Goal: Information Seeking & Learning: Learn about a topic

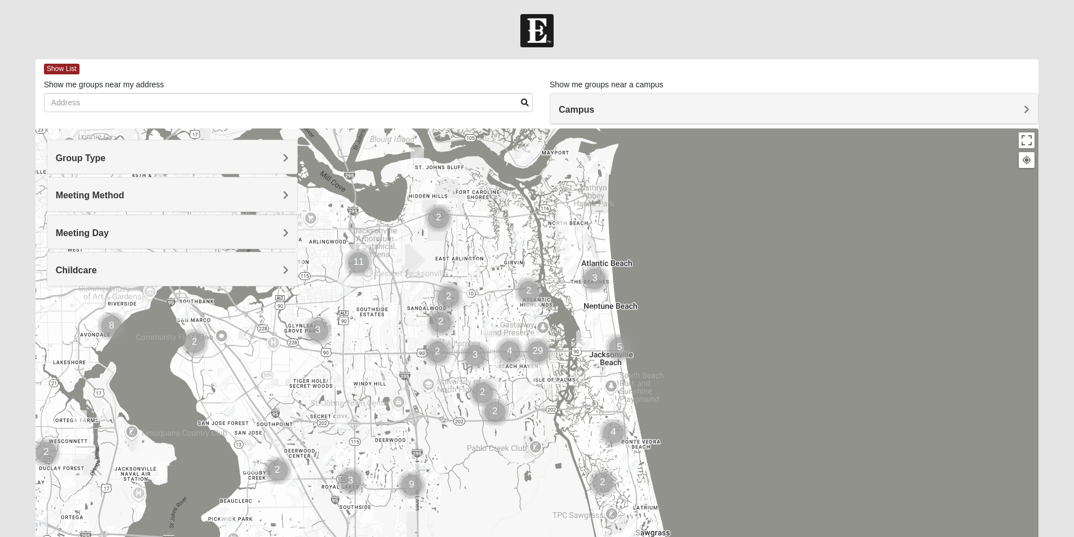
click at [280, 161] on h4 "Group Type" at bounding box center [172, 158] width 233 height 11
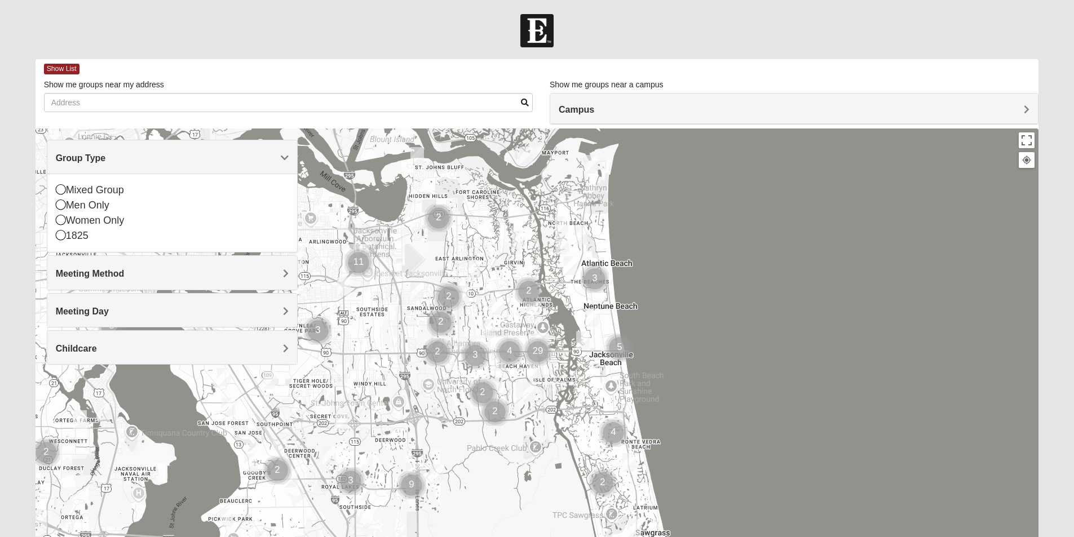
click at [280, 161] on h4 "Group Type" at bounding box center [172, 158] width 233 height 11
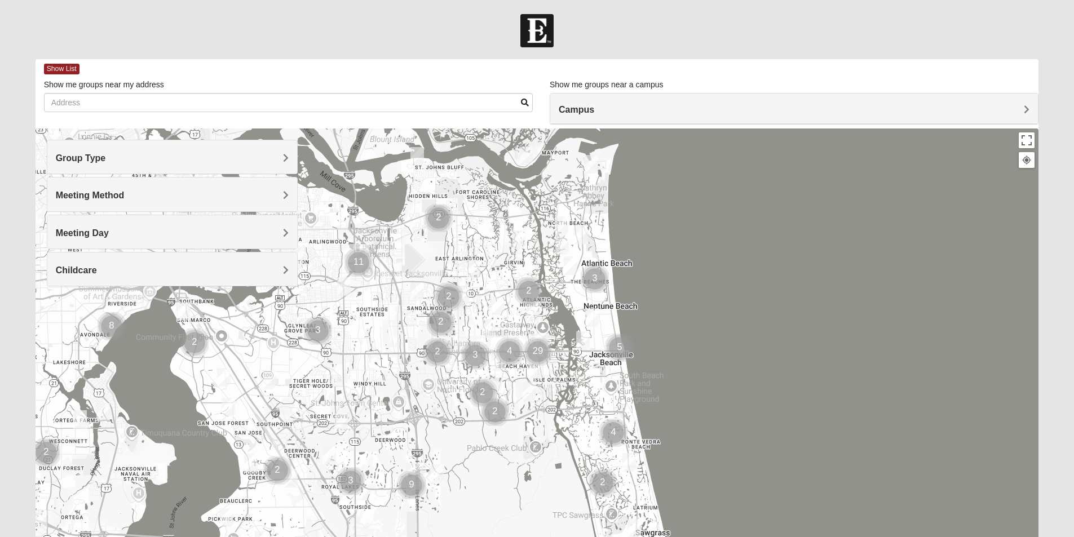
click at [267, 197] on h4 "Meeting Method" at bounding box center [172, 195] width 233 height 11
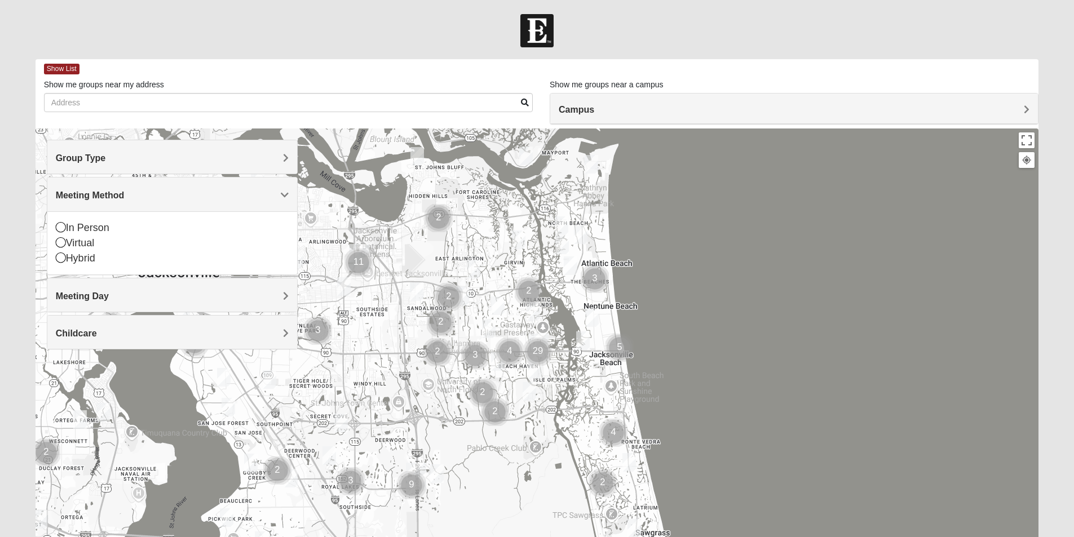
click at [109, 296] on span "Meeting Day" at bounding box center [82, 297] width 53 height 10
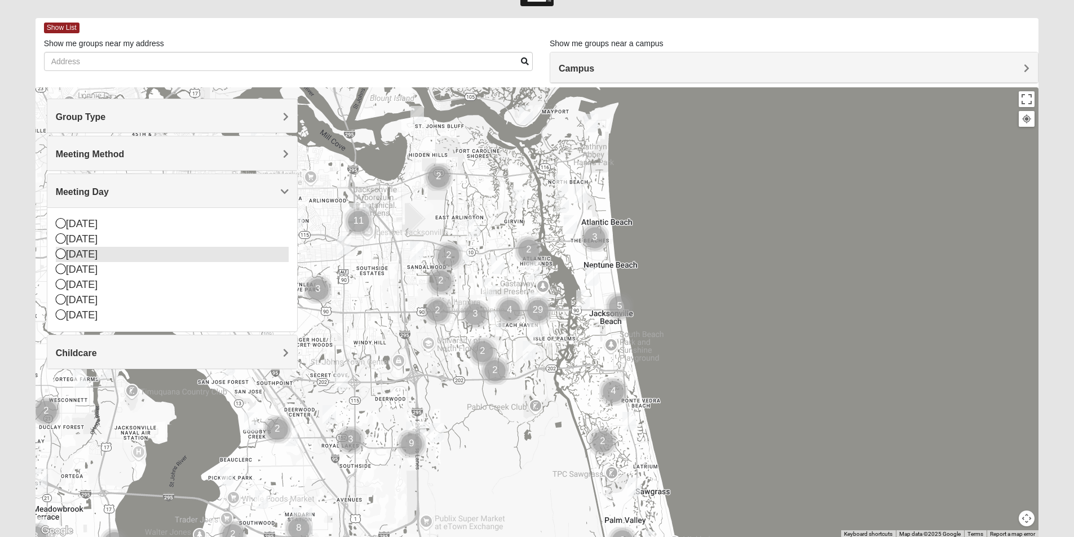
scroll to position [56, 0]
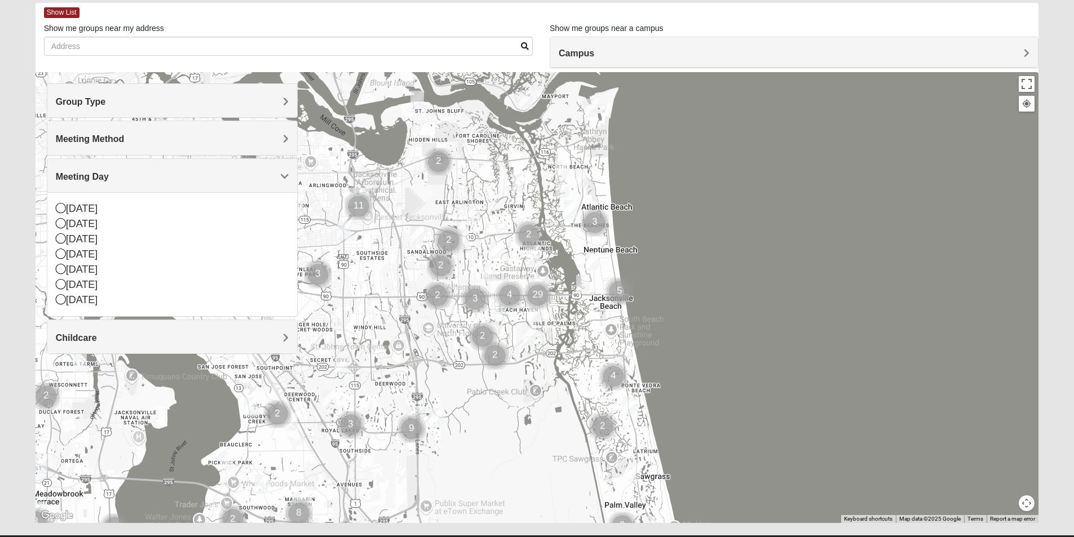
click at [784, 146] on div at bounding box center [538, 297] width 1004 height 451
click at [106, 101] on span "Group Type" at bounding box center [81, 102] width 50 height 10
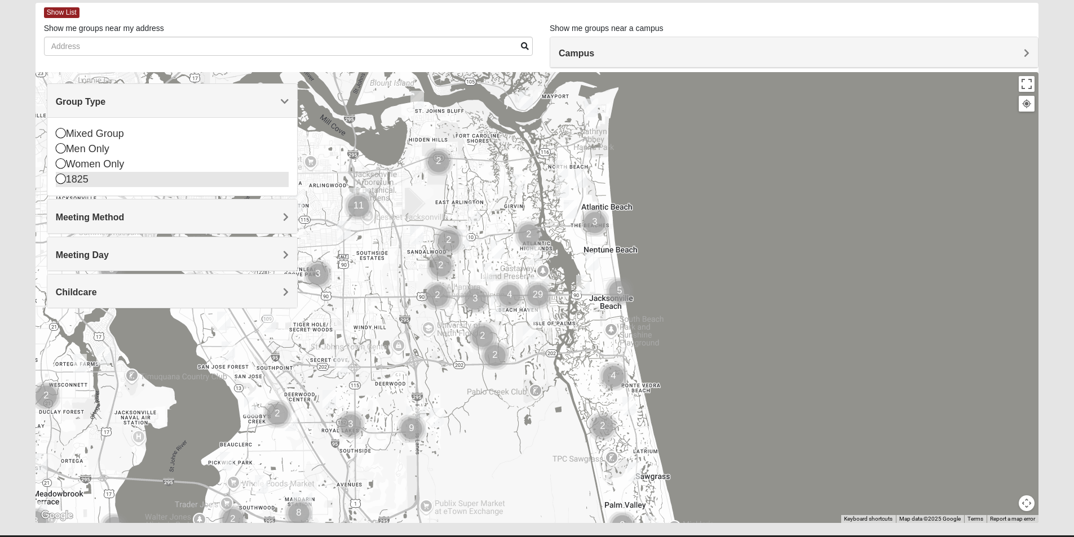
click at [60, 168] on icon at bounding box center [61, 163] width 10 height 10
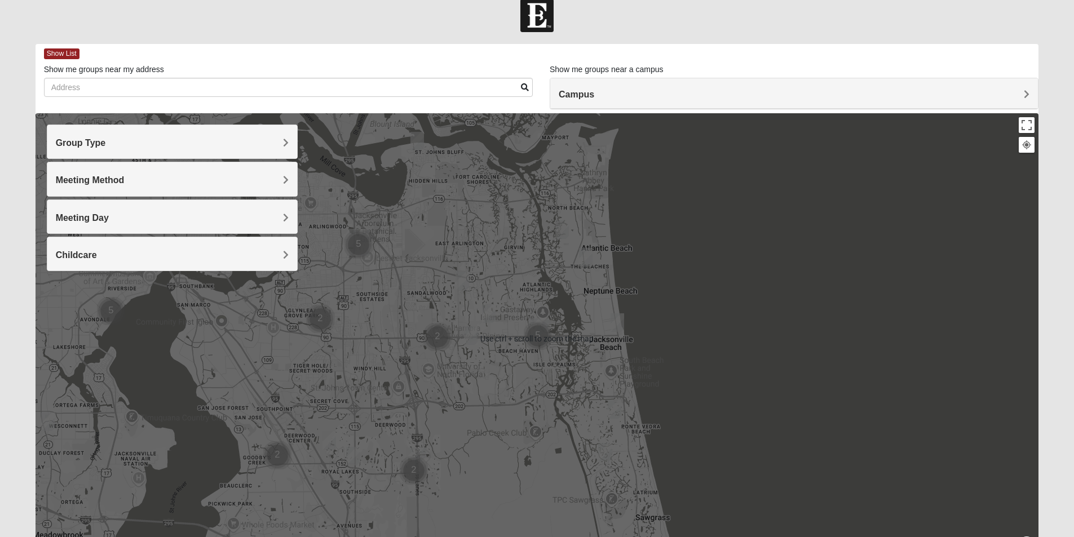
scroll to position [0, 0]
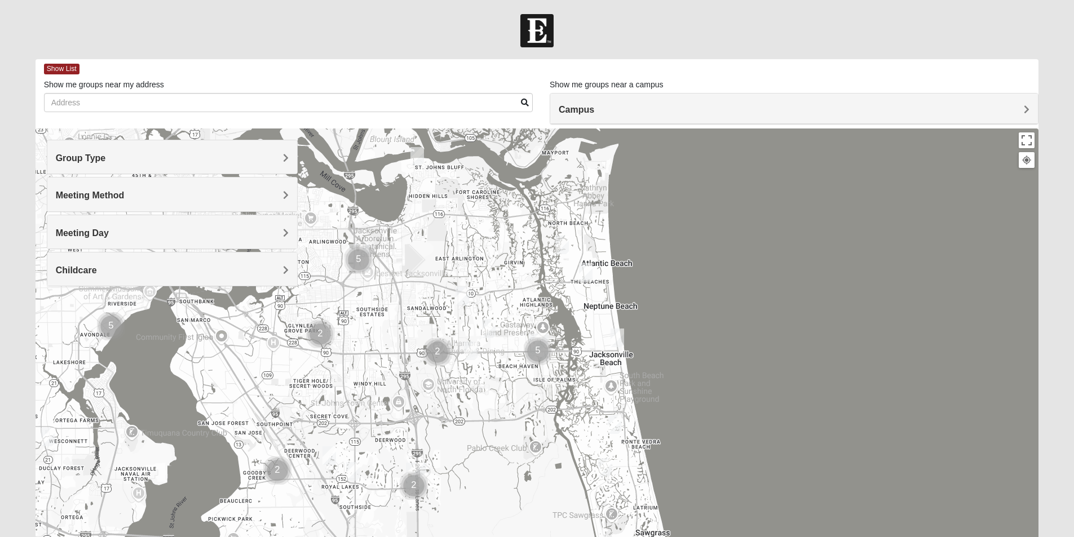
click at [125, 193] on span "Meeting Method" at bounding box center [90, 196] width 69 height 10
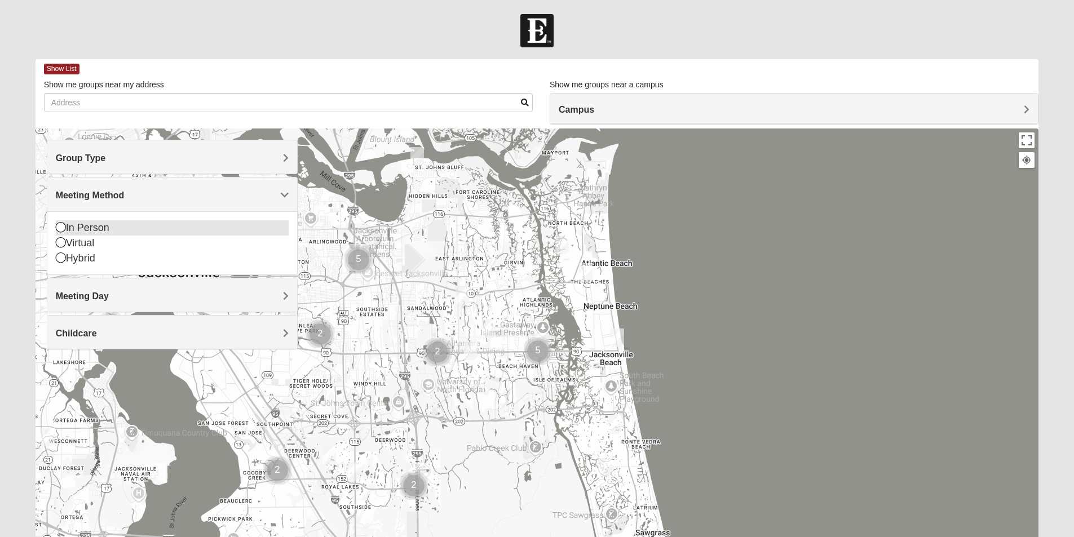
click at [56, 226] on icon at bounding box center [61, 227] width 10 height 10
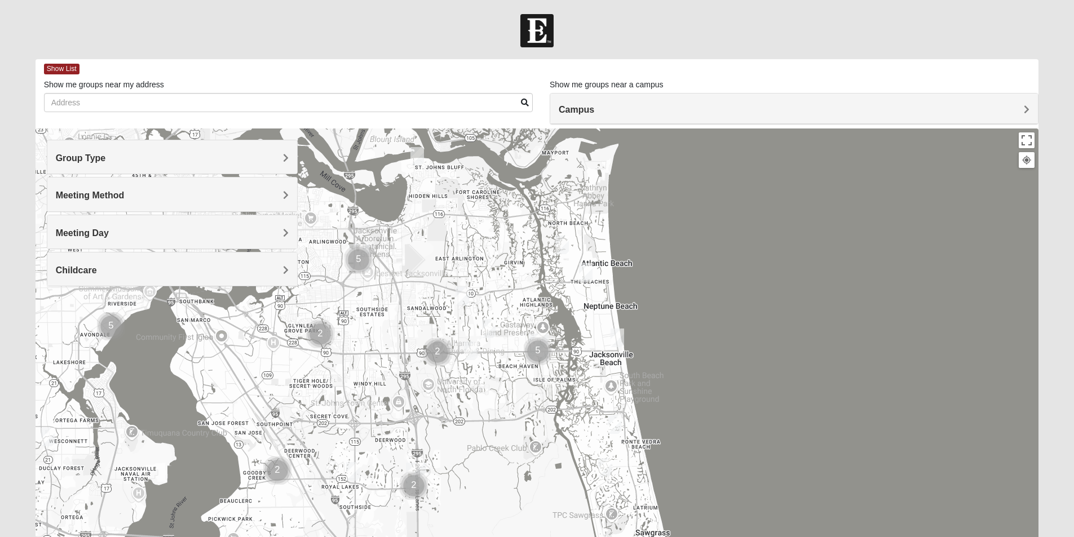
click at [109, 233] on span "Meeting Day" at bounding box center [82, 233] width 53 height 10
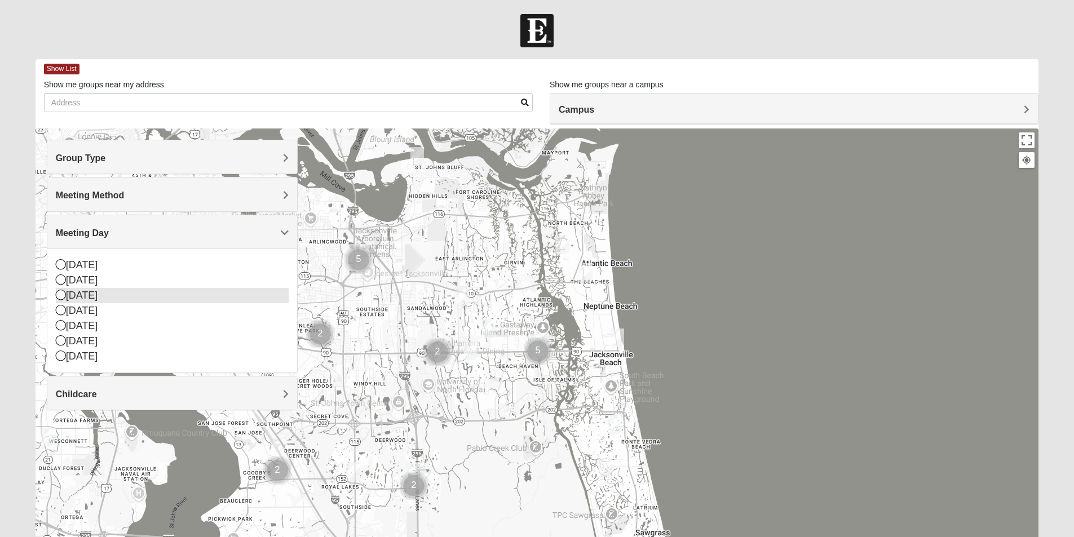
click at [65, 295] on icon at bounding box center [61, 295] width 10 height 10
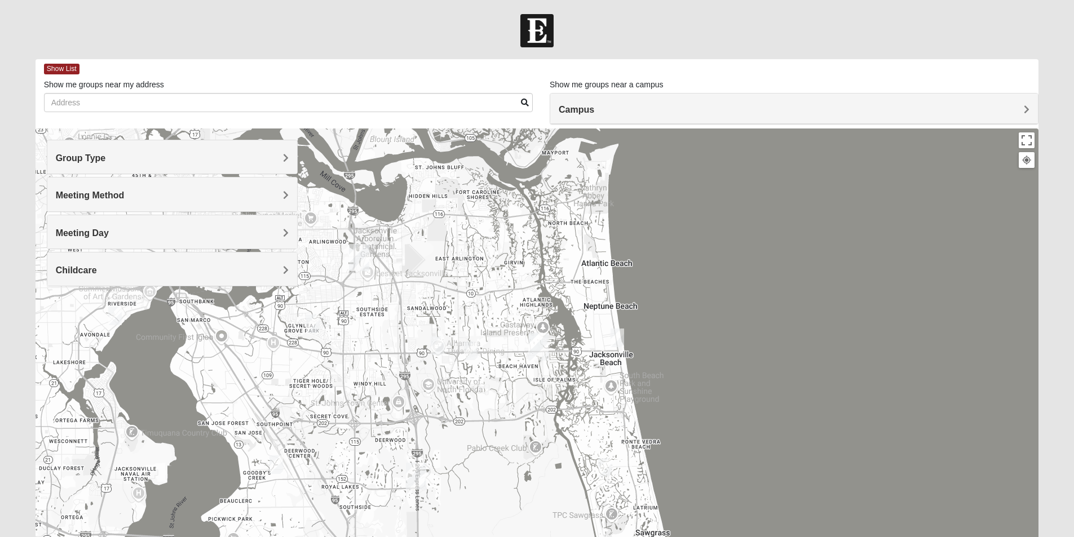
click at [1014, 109] on h4 "Campus" at bounding box center [794, 109] width 471 height 11
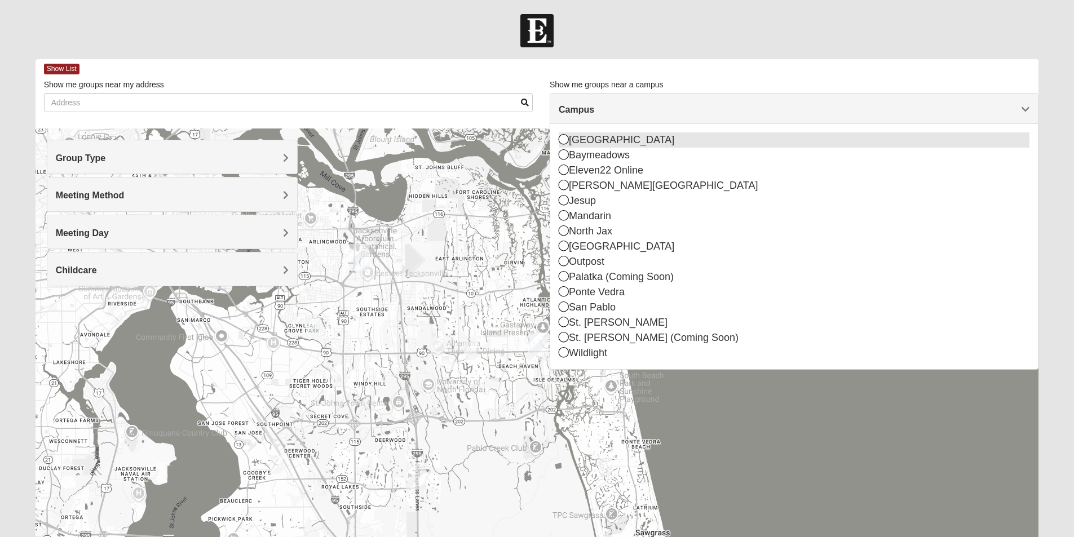
click at [562, 136] on icon at bounding box center [564, 139] width 10 height 10
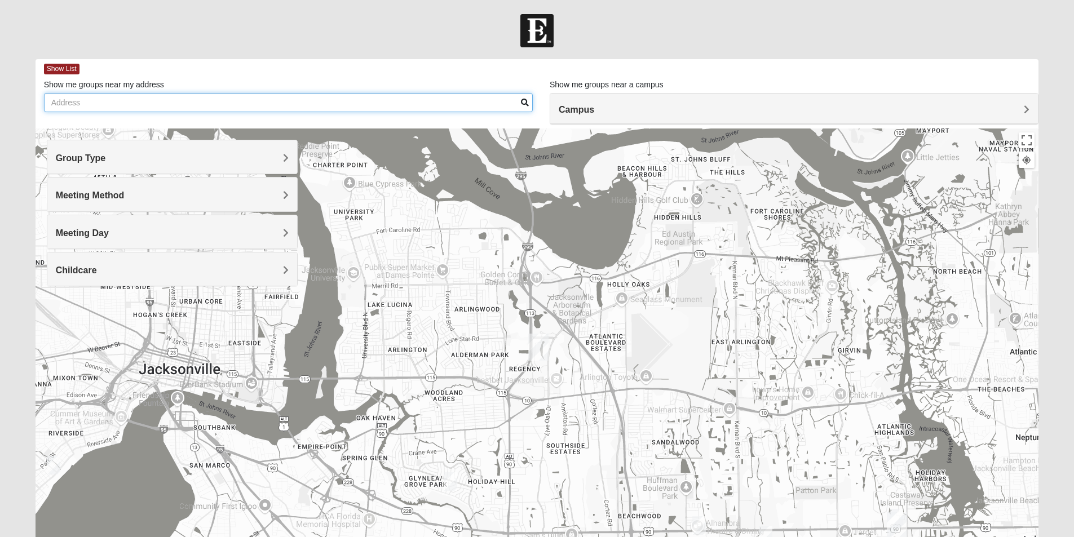
click at [134, 102] on input "Show me groups near my address" at bounding box center [288, 102] width 489 height 19
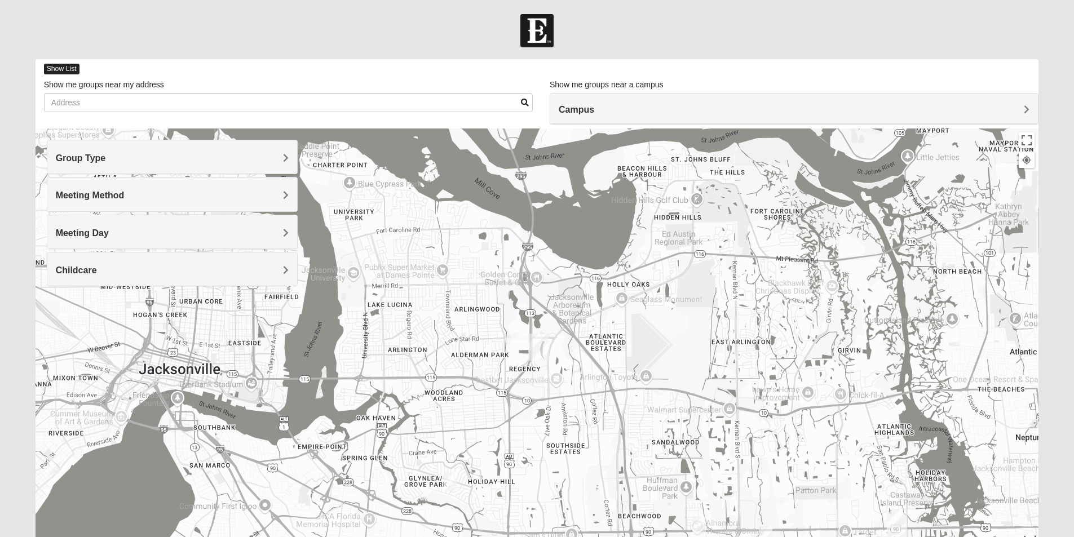
click at [58, 68] on span "Show List" at bounding box center [62, 69] width 36 height 11
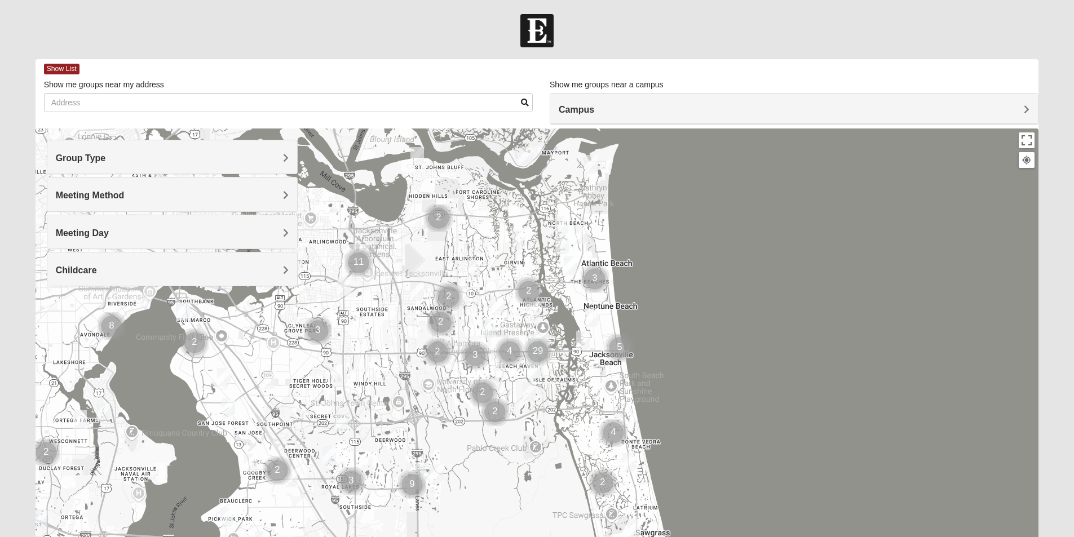
click at [1023, 109] on h4 "Campus" at bounding box center [794, 109] width 471 height 11
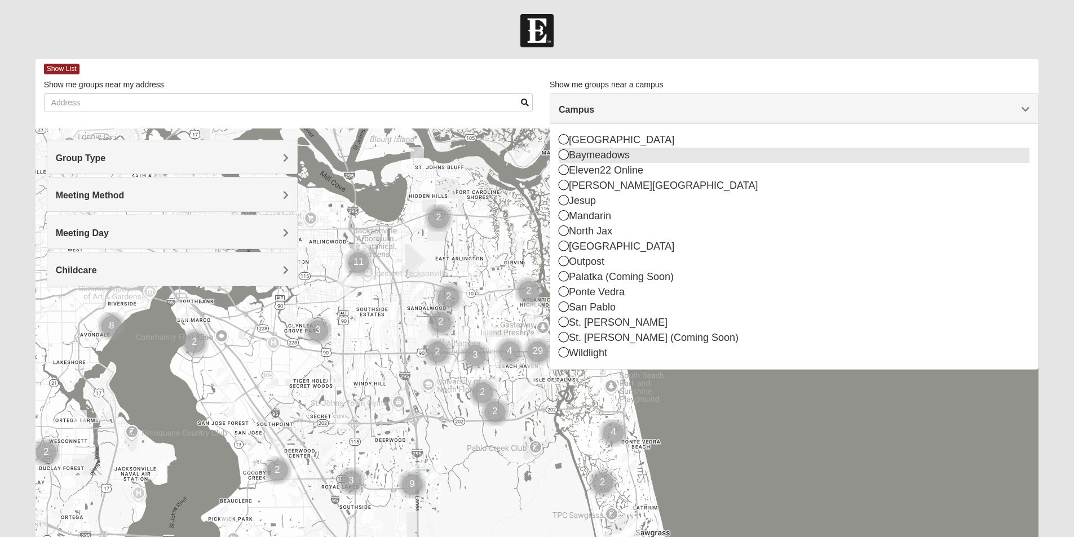
click at [563, 140] on icon at bounding box center [564, 139] width 10 height 10
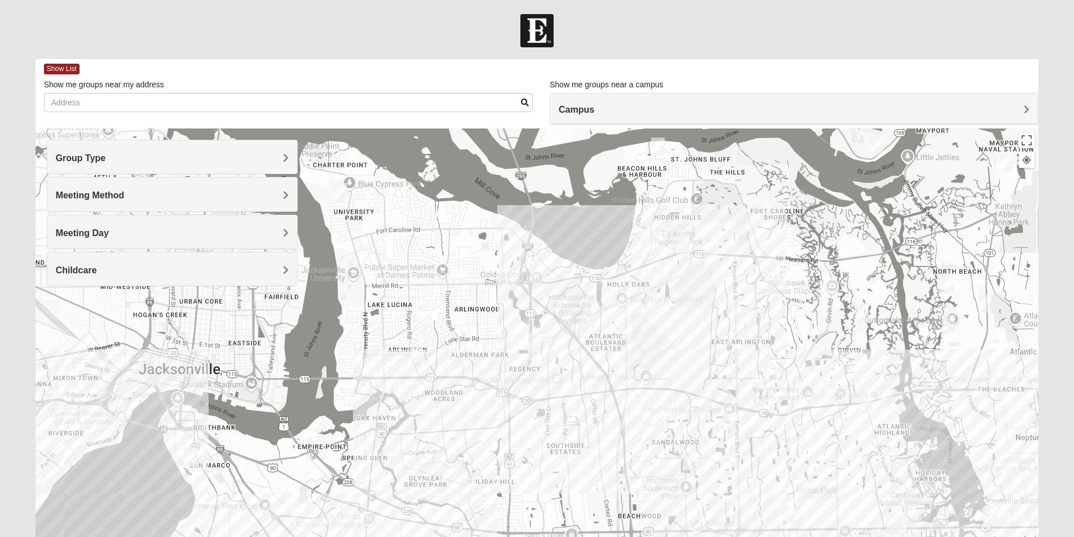
click at [281, 151] on div "Group Type" at bounding box center [172, 156] width 250 height 33
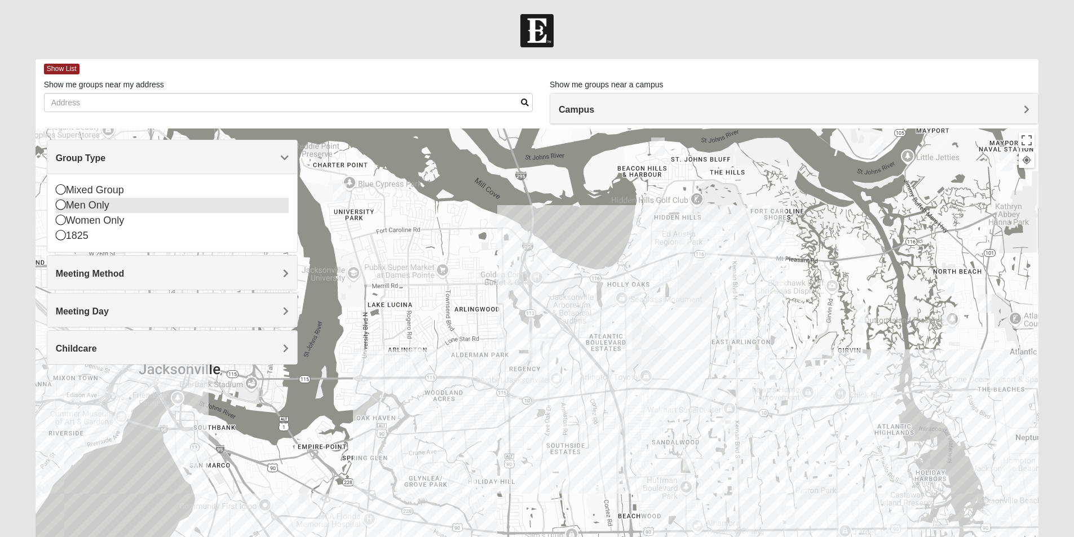
click at [58, 186] on icon at bounding box center [61, 189] width 10 height 10
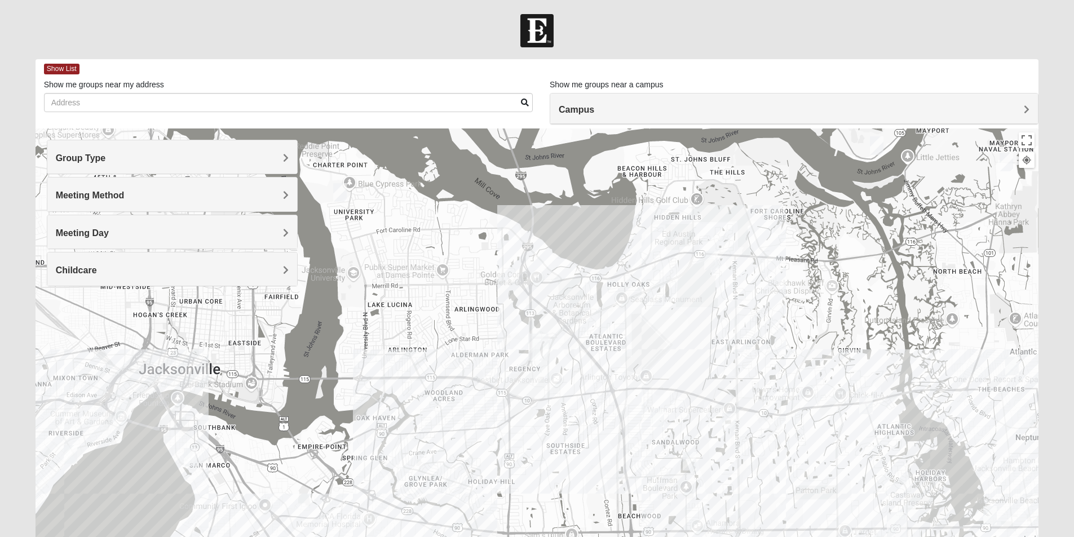
click at [278, 196] on h4 "Meeting Method" at bounding box center [172, 195] width 233 height 11
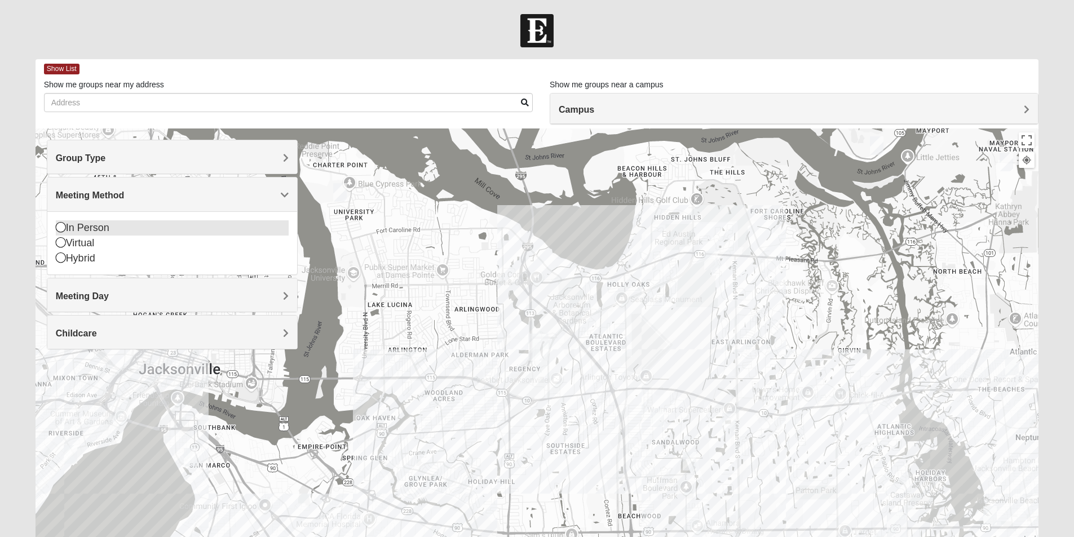
click at [63, 227] on icon at bounding box center [61, 227] width 10 height 10
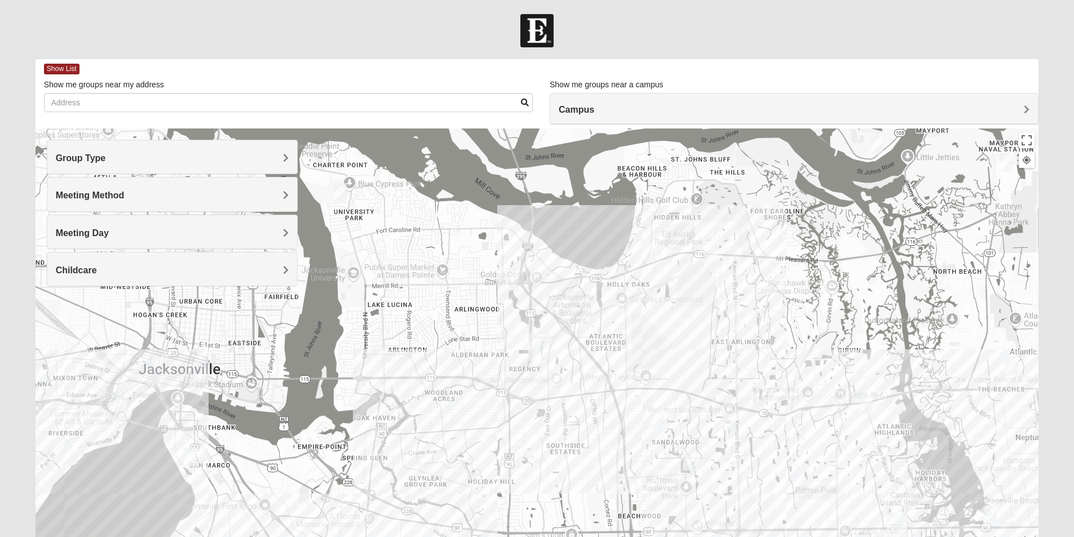
click at [109, 233] on span "Meeting Day" at bounding box center [82, 233] width 53 height 10
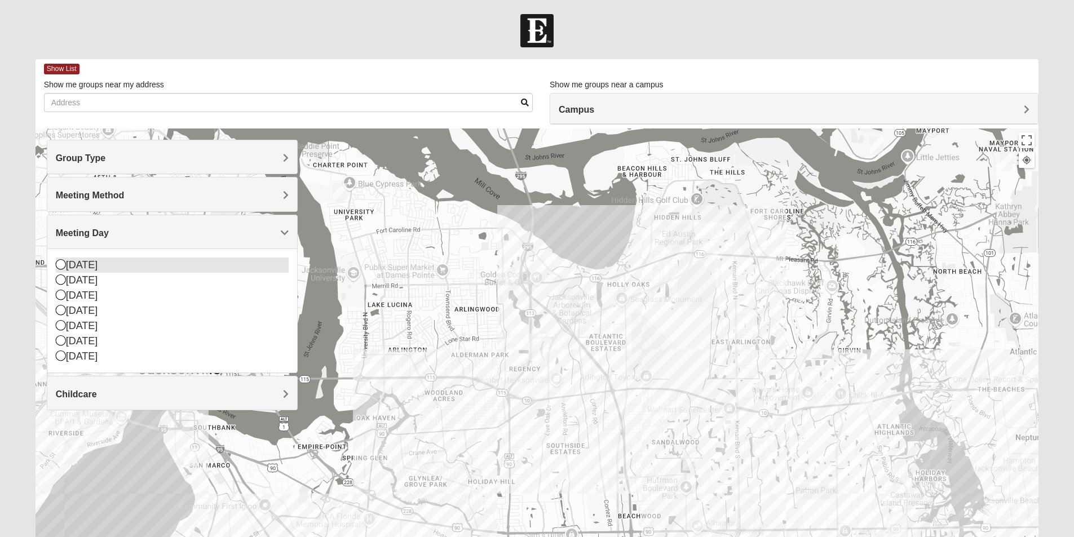
click at [59, 266] on icon at bounding box center [61, 264] width 10 height 10
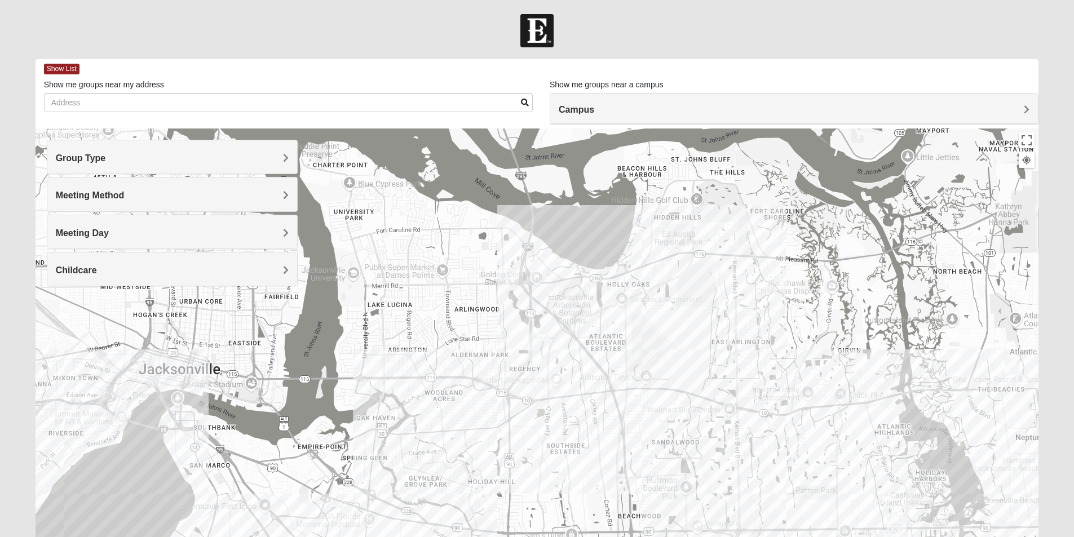
click at [277, 231] on h4 "Meeting Day" at bounding box center [172, 233] width 233 height 11
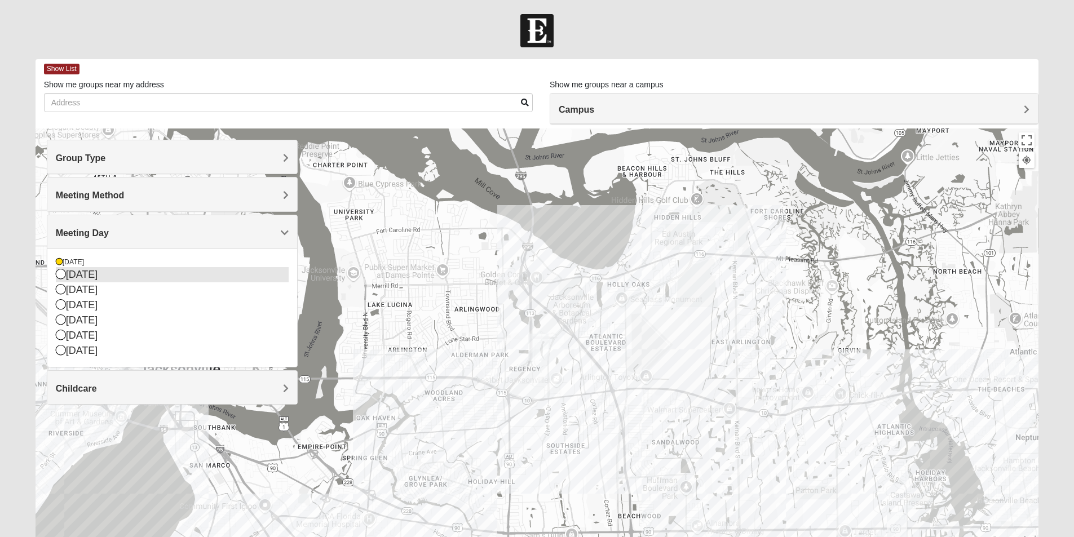
click at [64, 274] on icon at bounding box center [61, 274] width 10 height 10
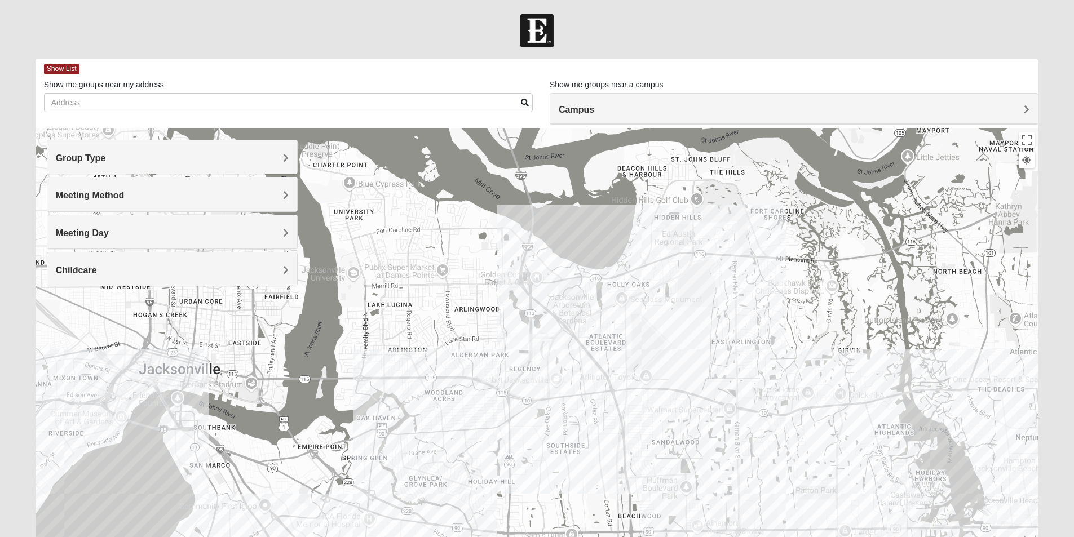
click at [282, 230] on h4 "Meeting Day" at bounding box center [172, 233] width 233 height 11
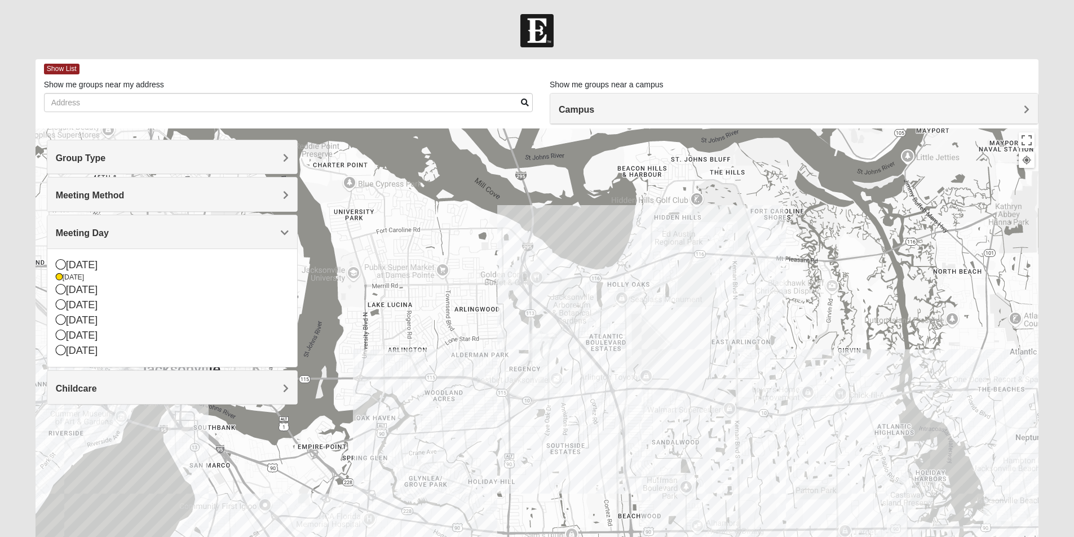
click at [201, 239] on div "Meeting Day" at bounding box center [172, 231] width 250 height 33
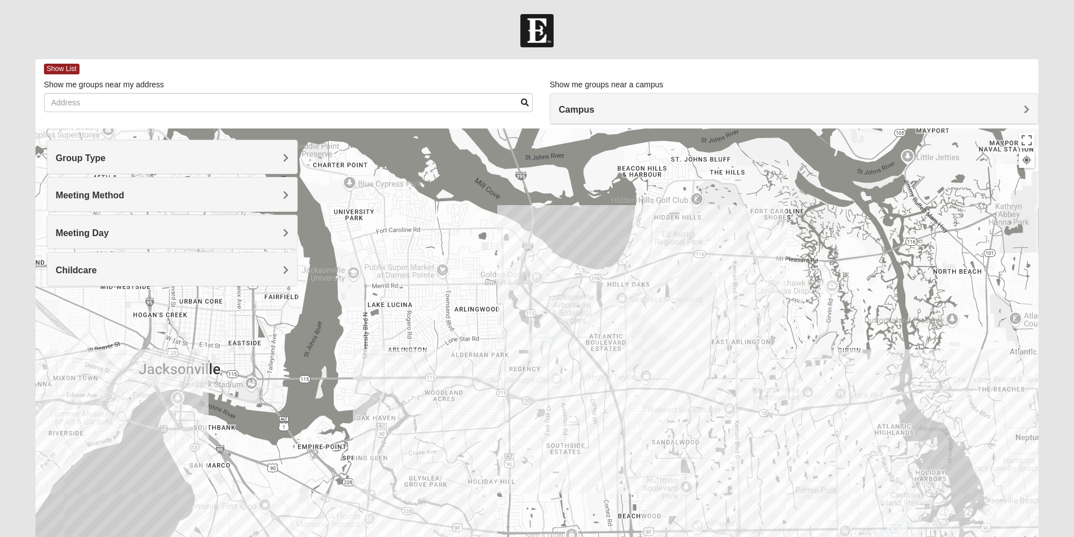
click at [97, 266] on span "Childcare" at bounding box center [76, 271] width 41 height 10
click at [62, 316] on icon at bounding box center [61, 317] width 10 height 10
click at [279, 226] on div "Meeting Day" at bounding box center [172, 231] width 250 height 33
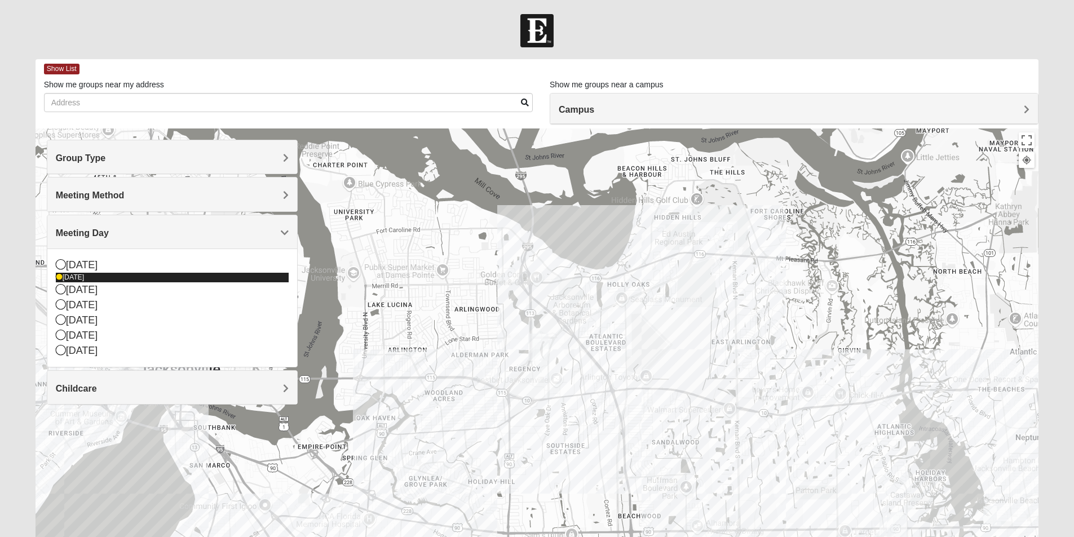
click at [61, 278] on icon at bounding box center [59, 277] width 7 height 7
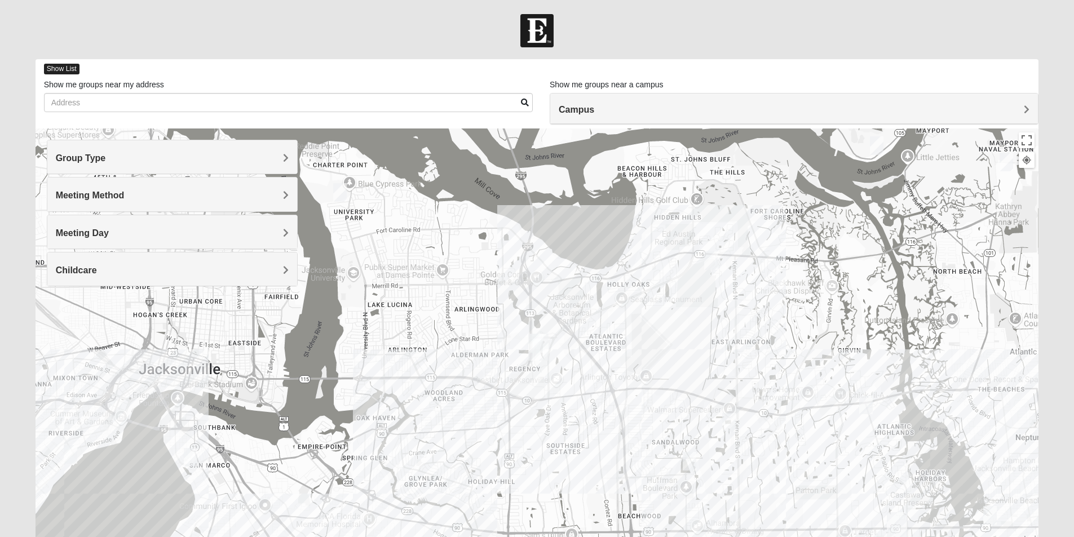
click at [55, 68] on span "Show List" at bounding box center [62, 69] width 36 height 11
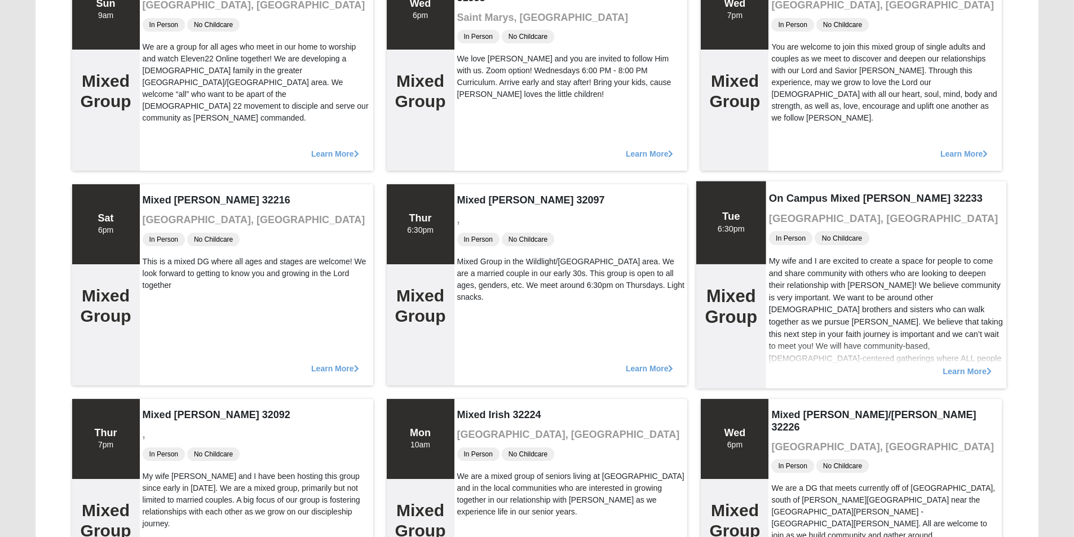
scroll to position [2594, 0]
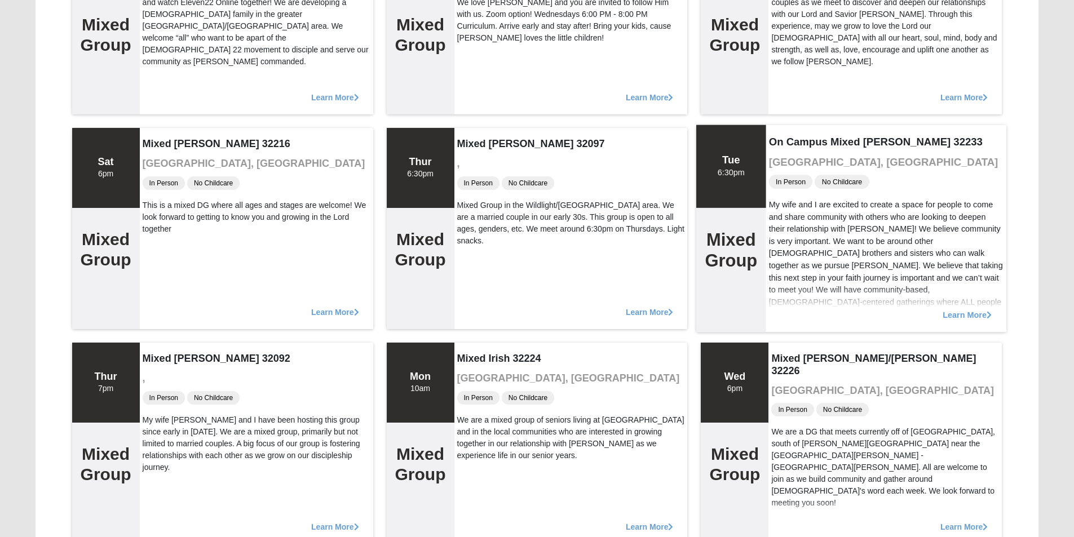
click at [955, 309] on span "Learn More" at bounding box center [968, 309] width 49 height 0
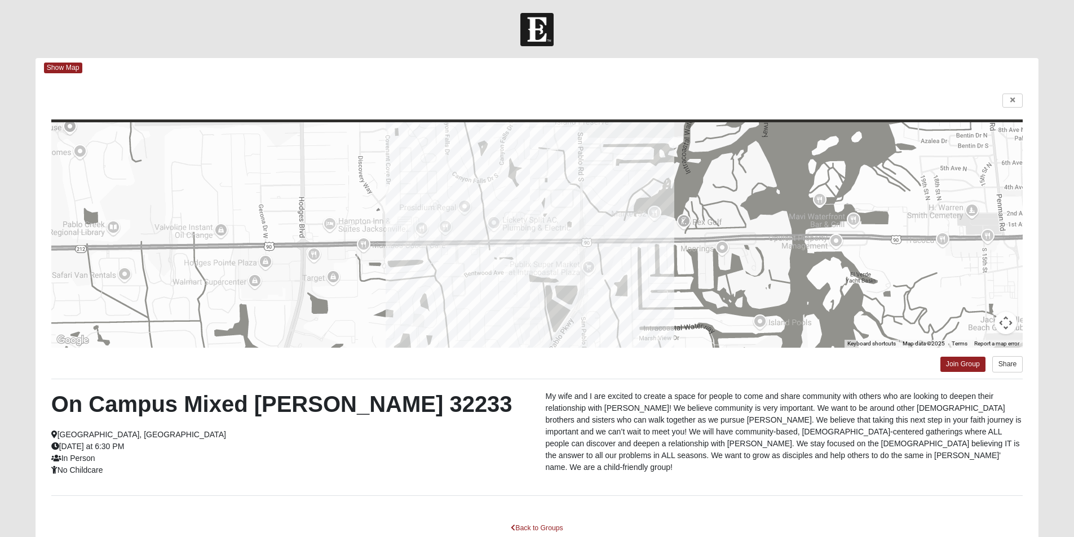
scroll to position [0, 0]
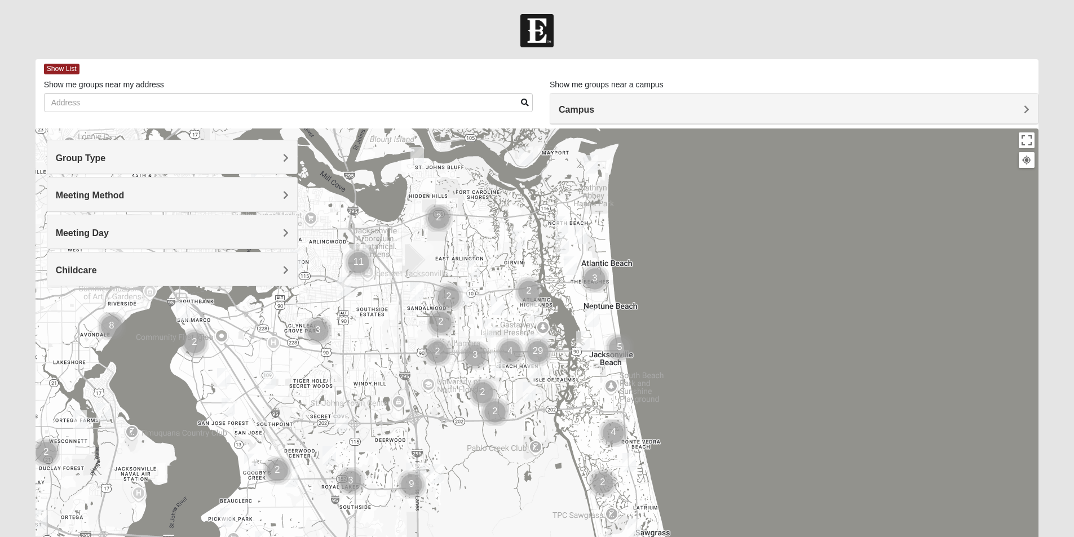
click at [594, 106] on span "Campus" at bounding box center [577, 110] width 36 height 10
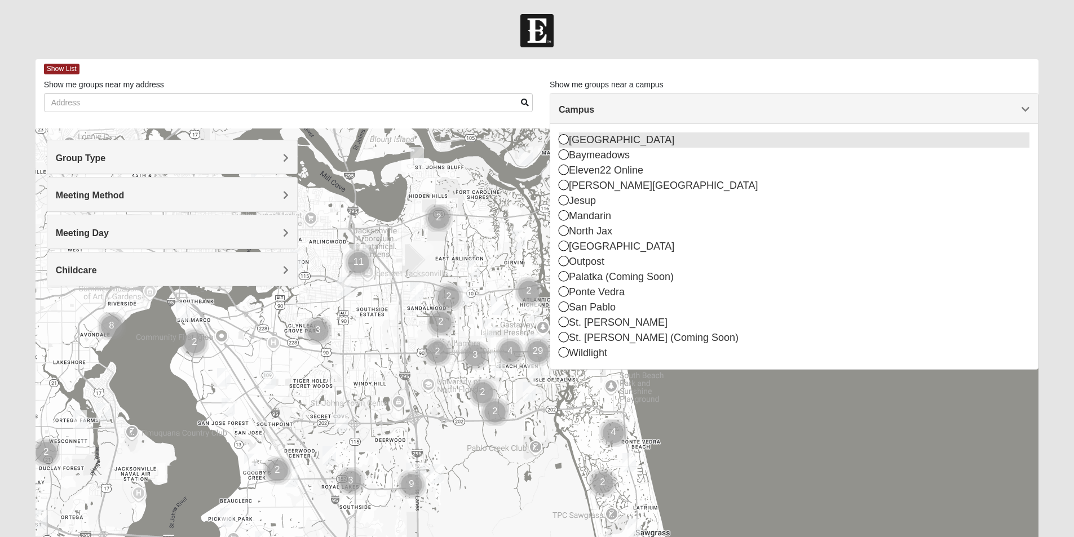
click at [566, 139] on icon at bounding box center [564, 139] width 10 height 10
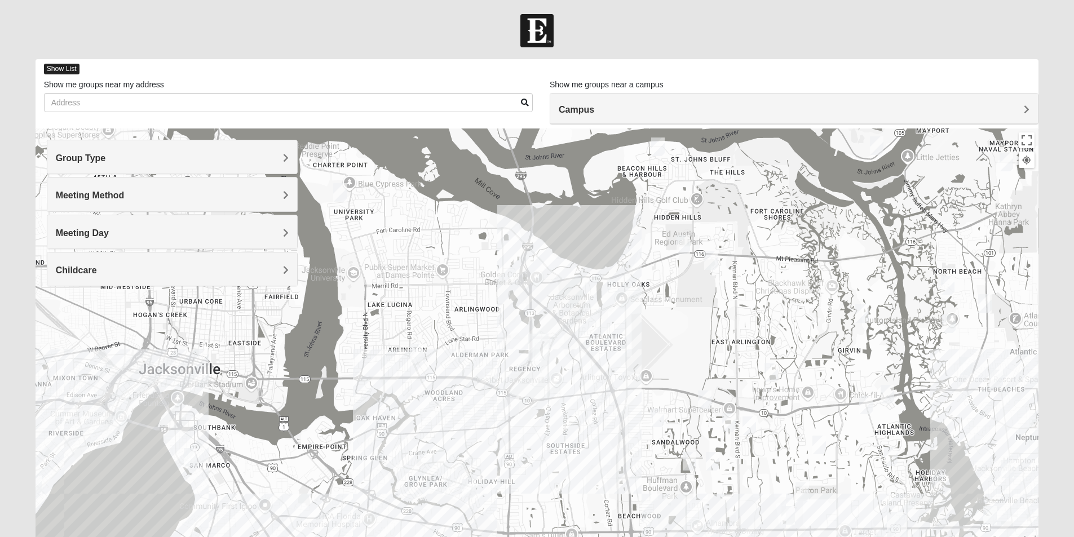
click at [60, 69] on span "Show List" at bounding box center [62, 69] width 36 height 11
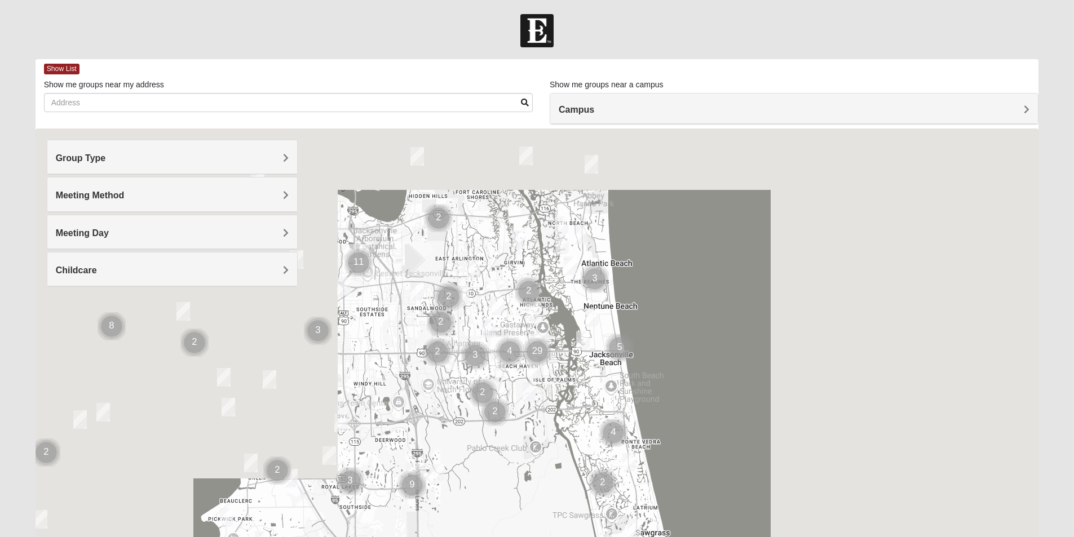
click at [285, 152] on div "Group Type" at bounding box center [172, 156] width 250 height 33
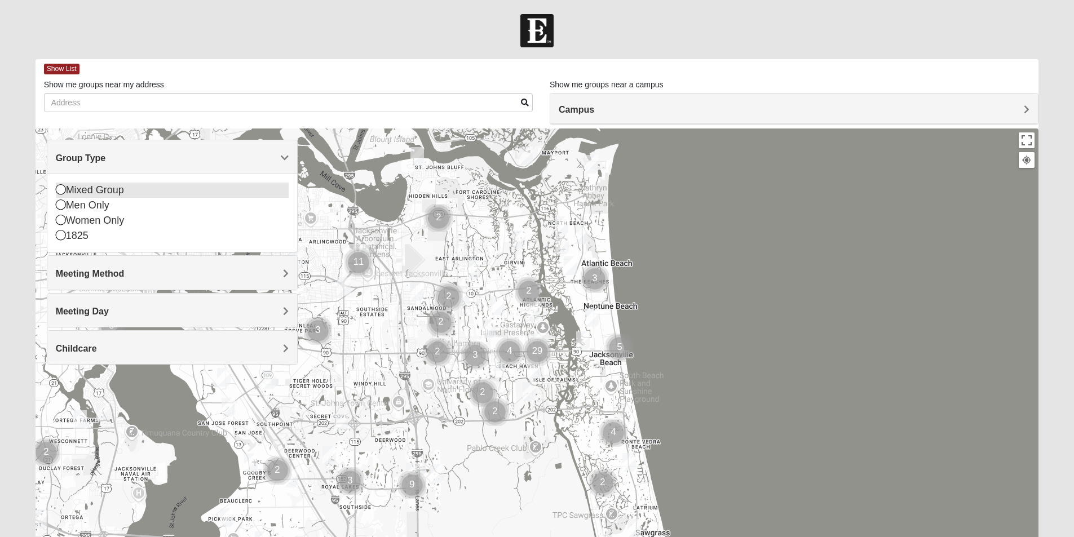
click at [62, 188] on icon at bounding box center [61, 189] width 10 height 10
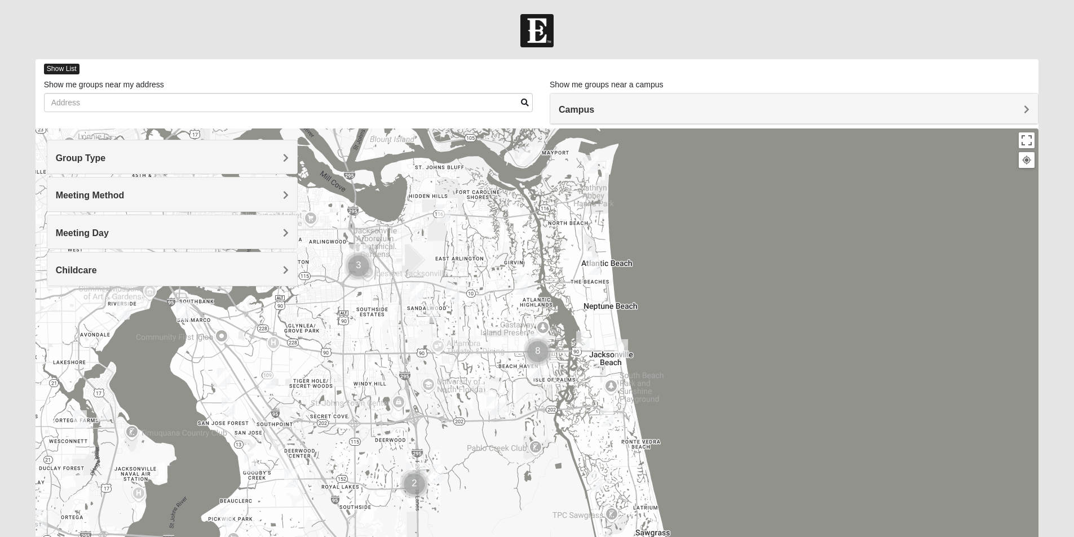
click at [66, 68] on span "Show List" at bounding box center [62, 69] width 36 height 11
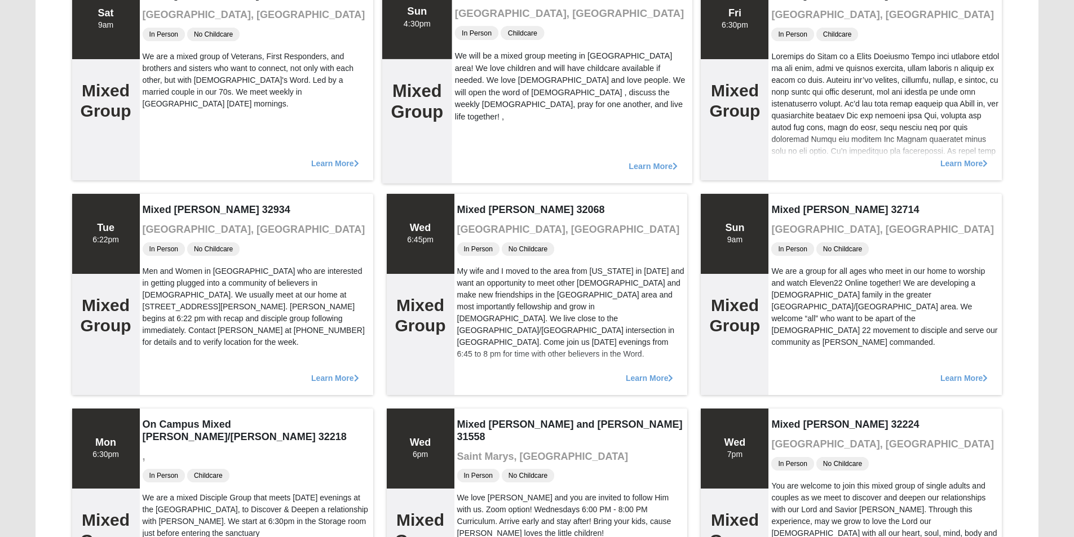
scroll to position [2989, 0]
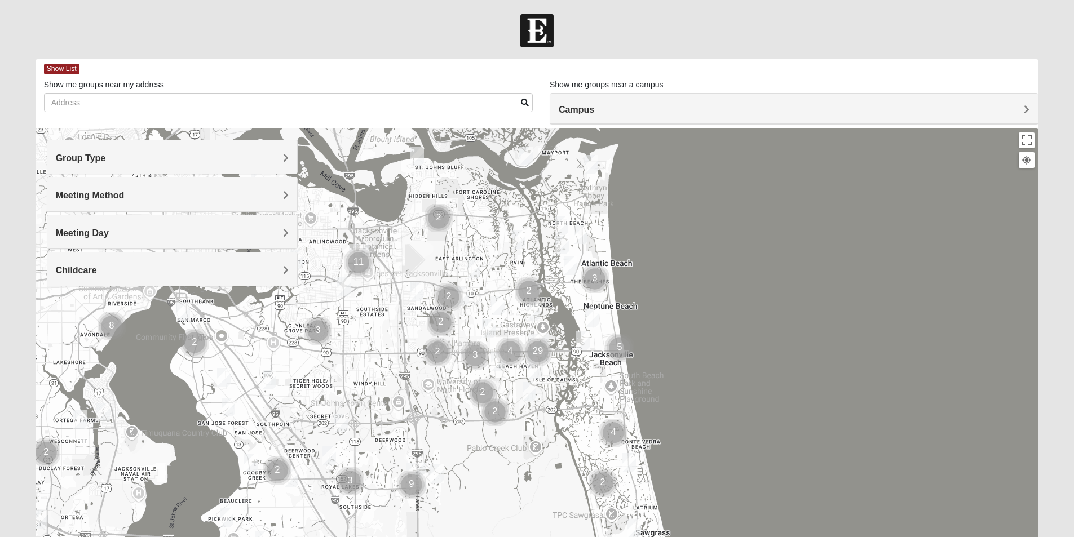
click at [281, 157] on h4 "Group Type" at bounding box center [172, 158] width 233 height 11
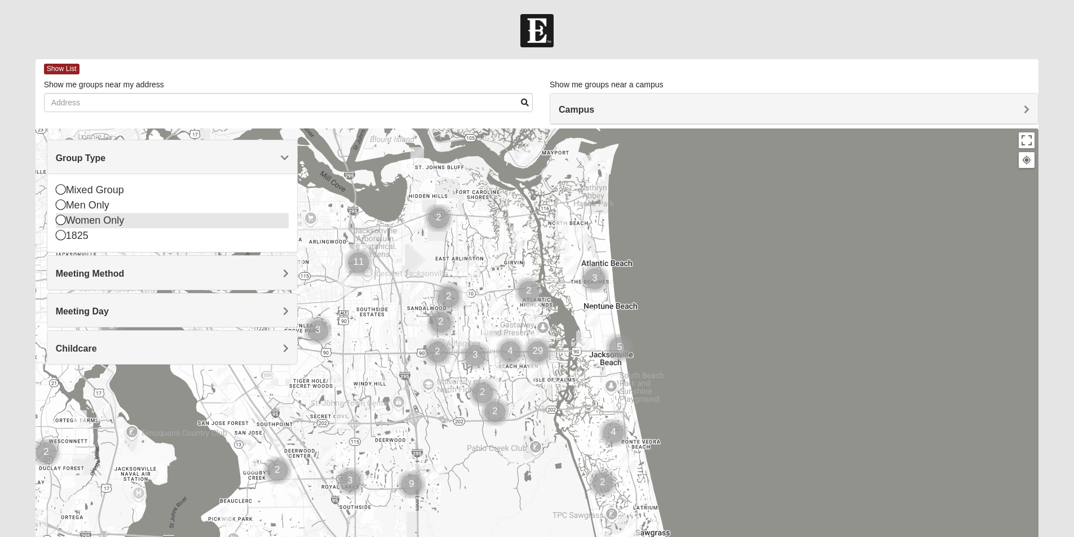
click at [64, 218] on icon at bounding box center [61, 220] width 10 height 10
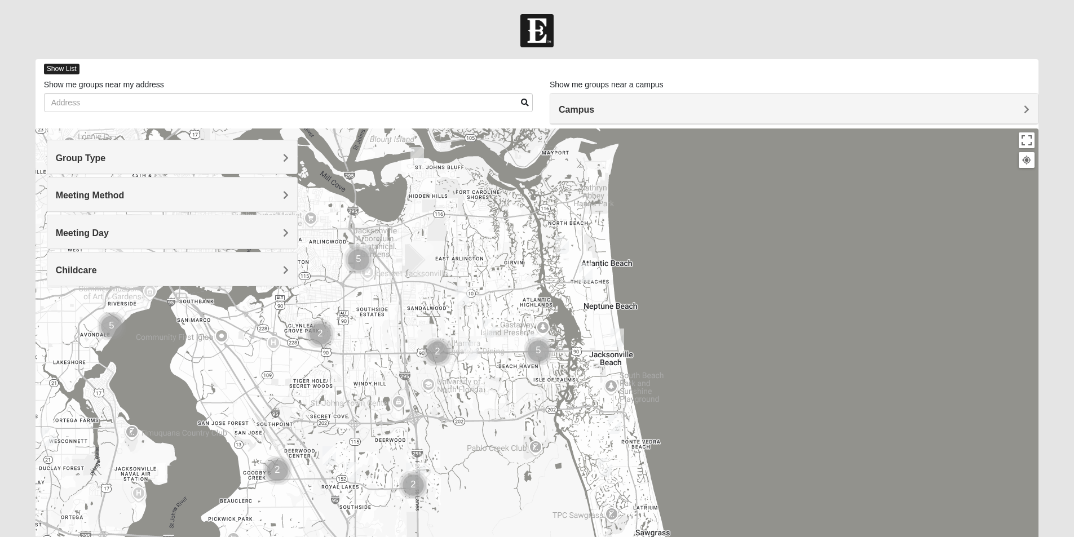
click at [65, 67] on span "Show List" at bounding box center [62, 69] width 36 height 11
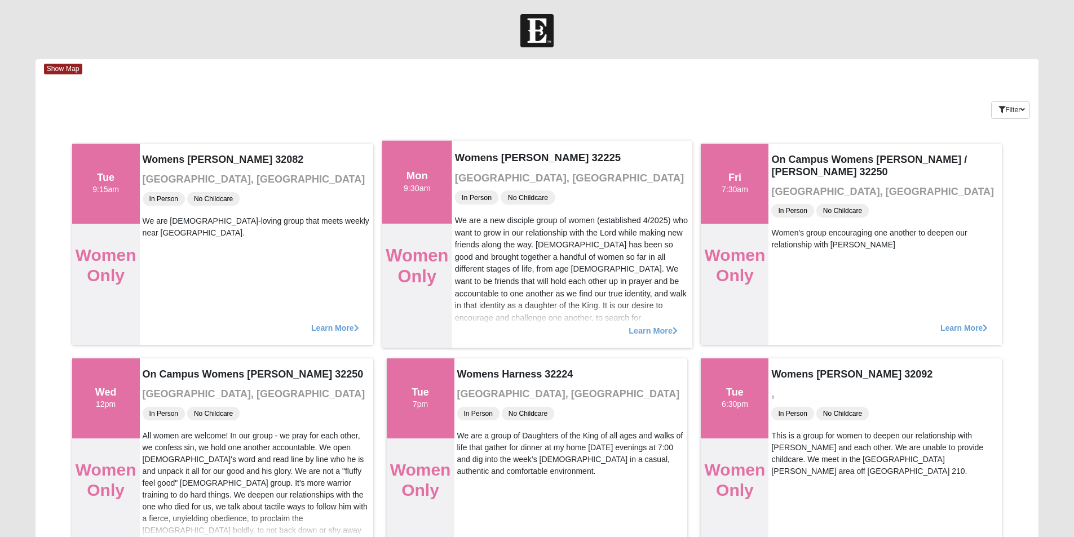
click at [651, 325] on span "Learn More" at bounding box center [653, 325] width 49 height 0
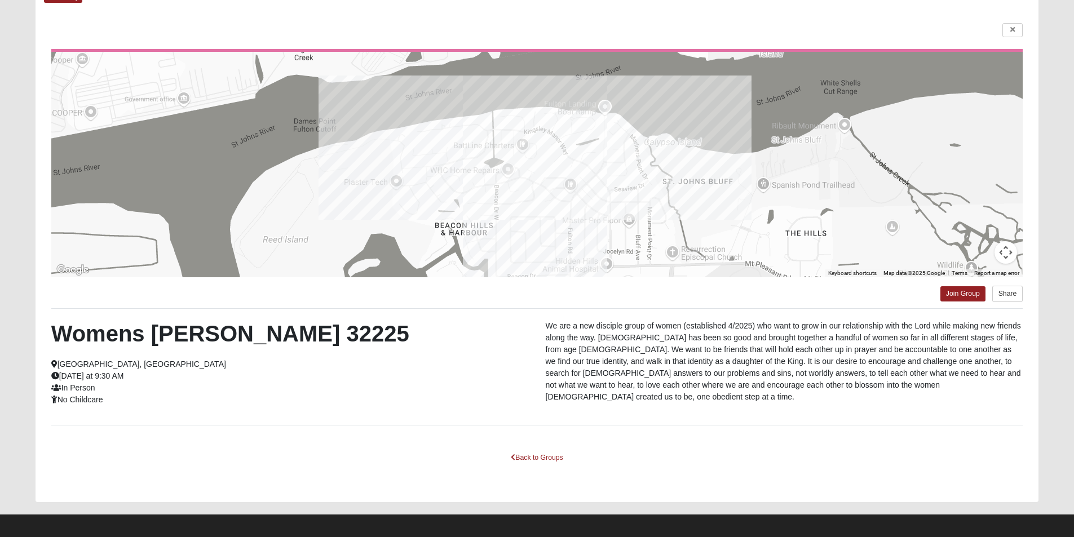
scroll to position [78, 0]
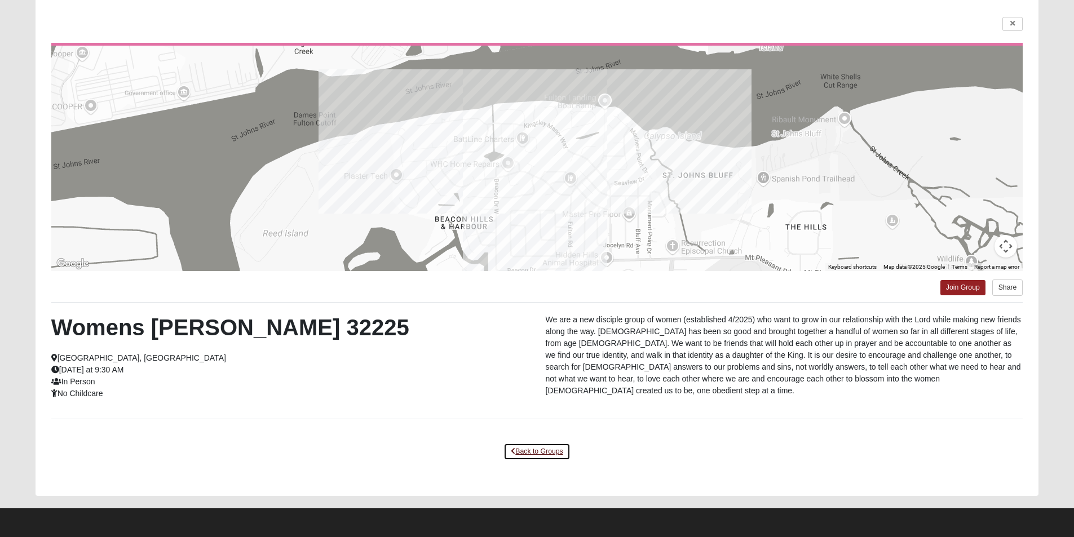
click at [525, 448] on link "Back to Groups" at bounding box center [537, 451] width 67 height 17
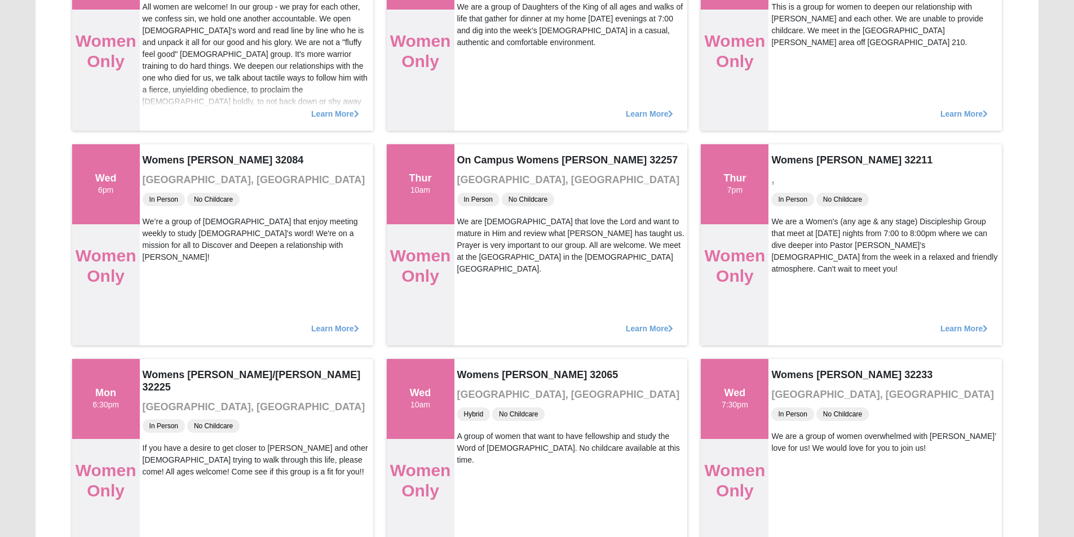
scroll to position [529, 0]
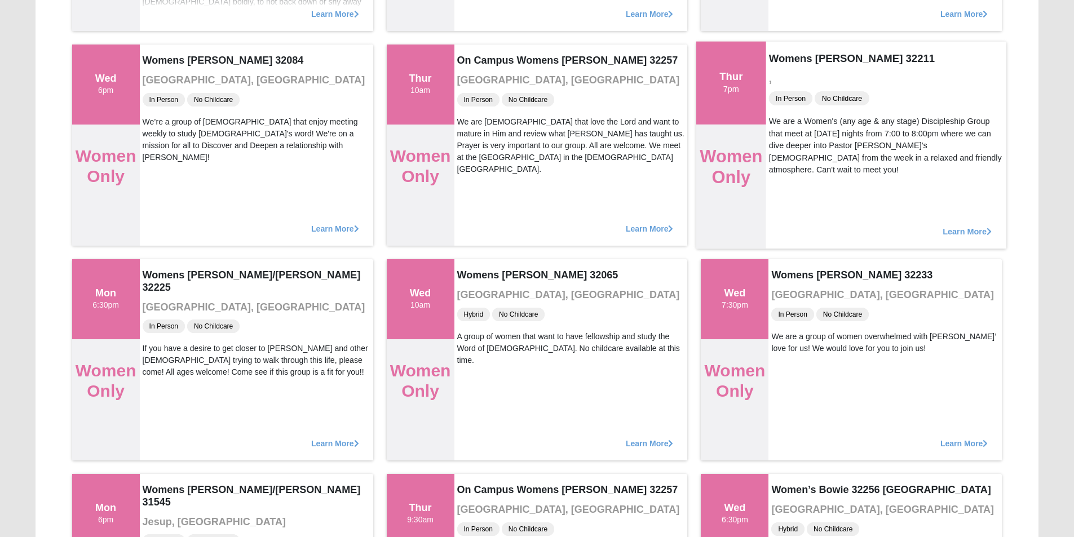
click at [945, 224] on div "Learn More" at bounding box center [886, 225] width 240 height 46
click at [946, 226] on span "Learn More" at bounding box center [968, 226] width 49 height 0
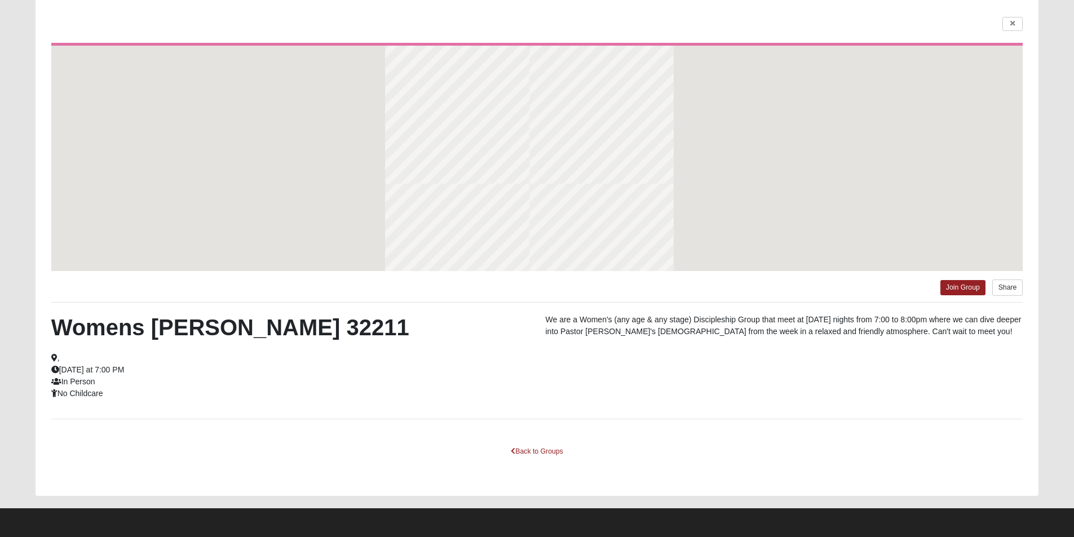
scroll to position [78, 0]
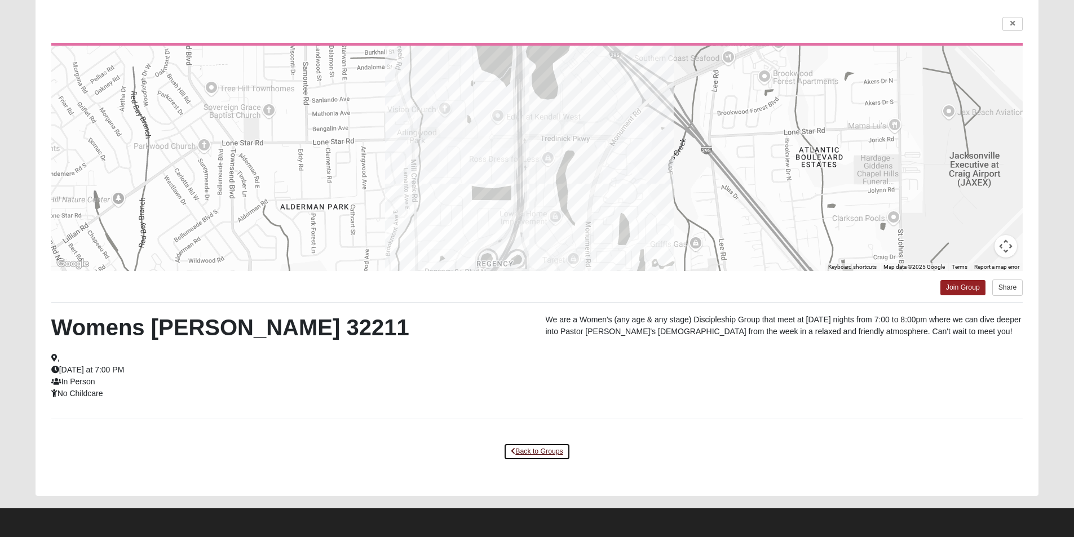
click at [519, 453] on link "Back to Groups" at bounding box center [537, 451] width 67 height 17
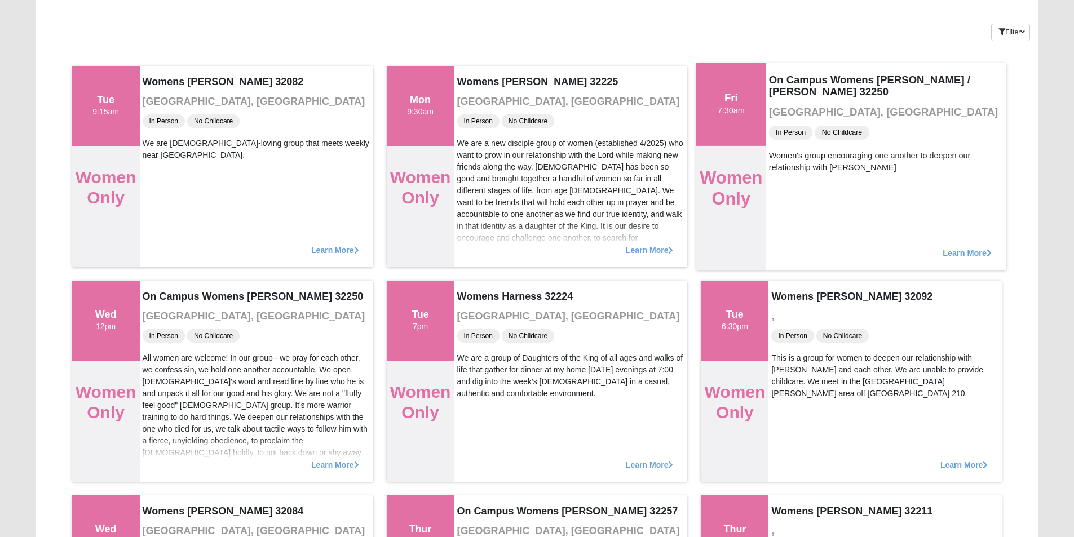
click at [944, 247] on span "Learn More" at bounding box center [968, 247] width 49 height 0
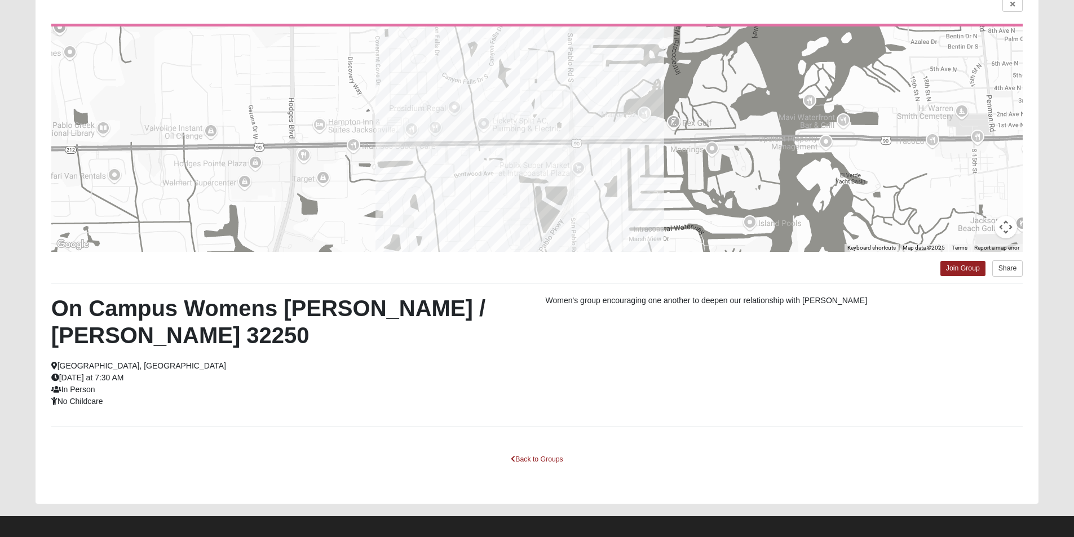
scroll to position [105, 0]
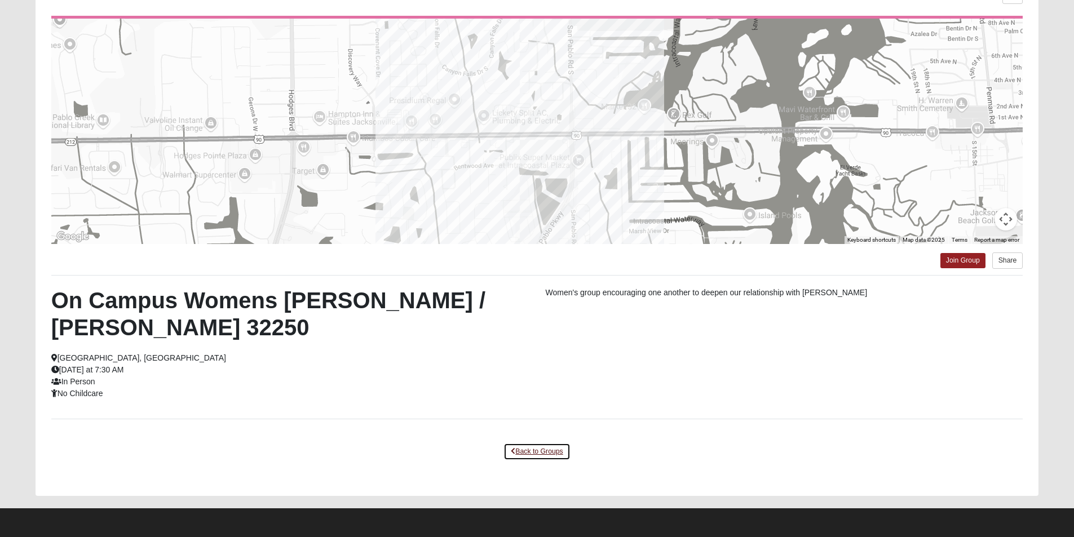
click at [539, 450] on link "Back to Groups" at bounding box center [537, 451] width 67 height 17
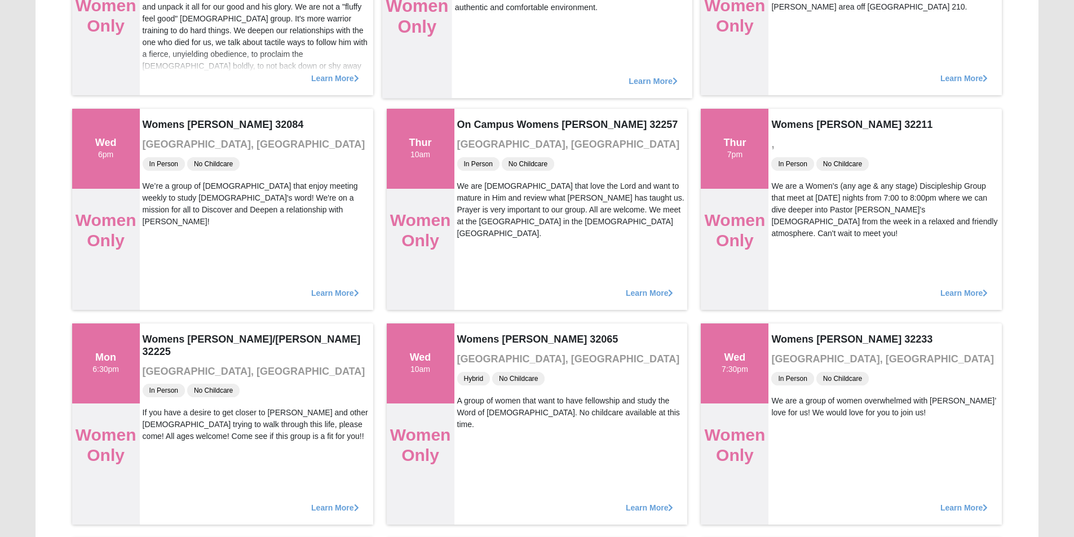
scroll to position [500, 0]
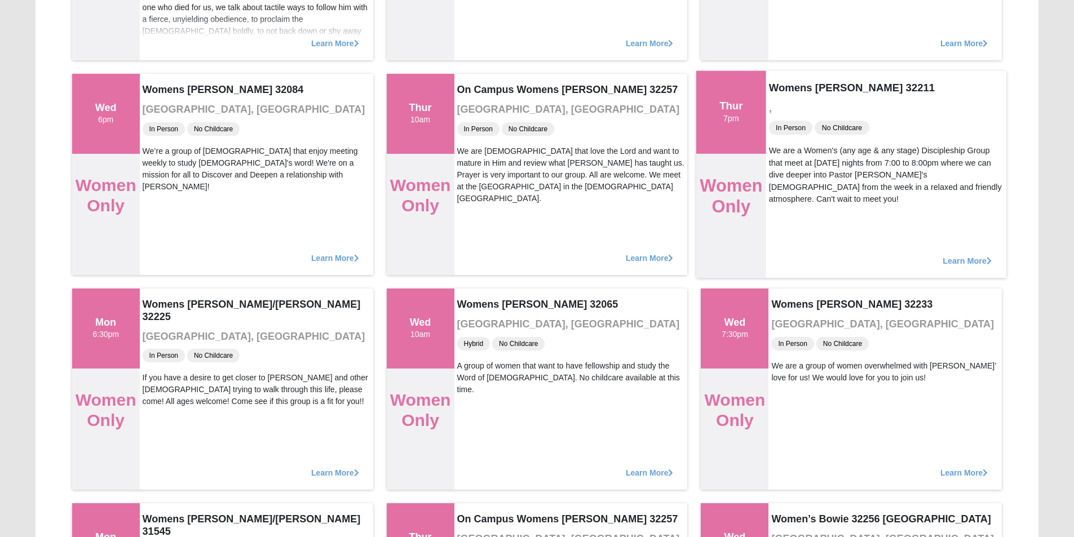
click at [964, 254] on div "Learn More" at bounding box center [886, 255] width 240 height 46
click at [962, 255] on span "Learn More" at bounding box center [968, 255] width 49 height 0
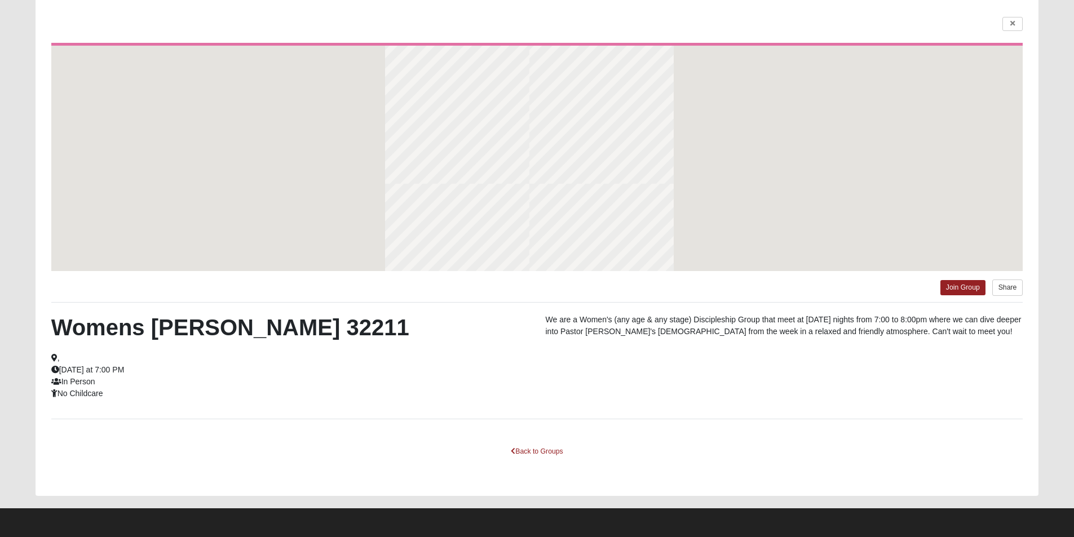
scroll to position [78, 0]
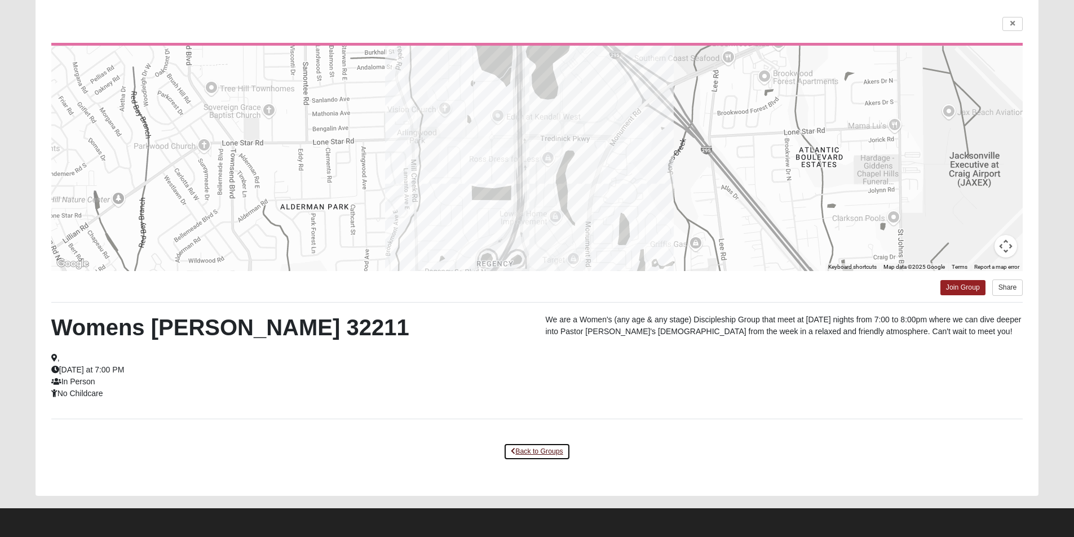
click at [545, 450] on link "Back to Groups" at bounding box center [537, 451] width 67 height 17
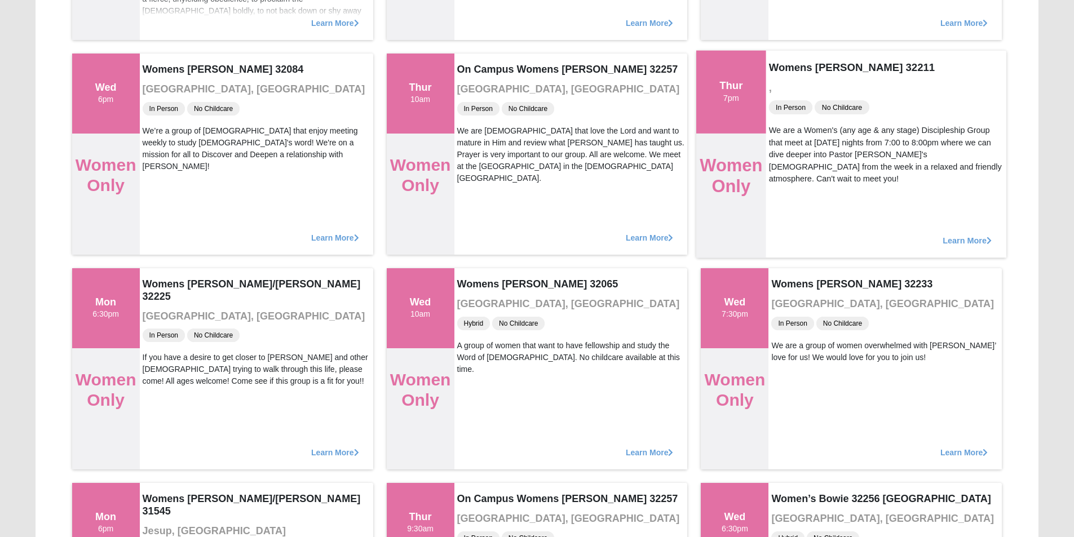
scroll to position [585, 0]
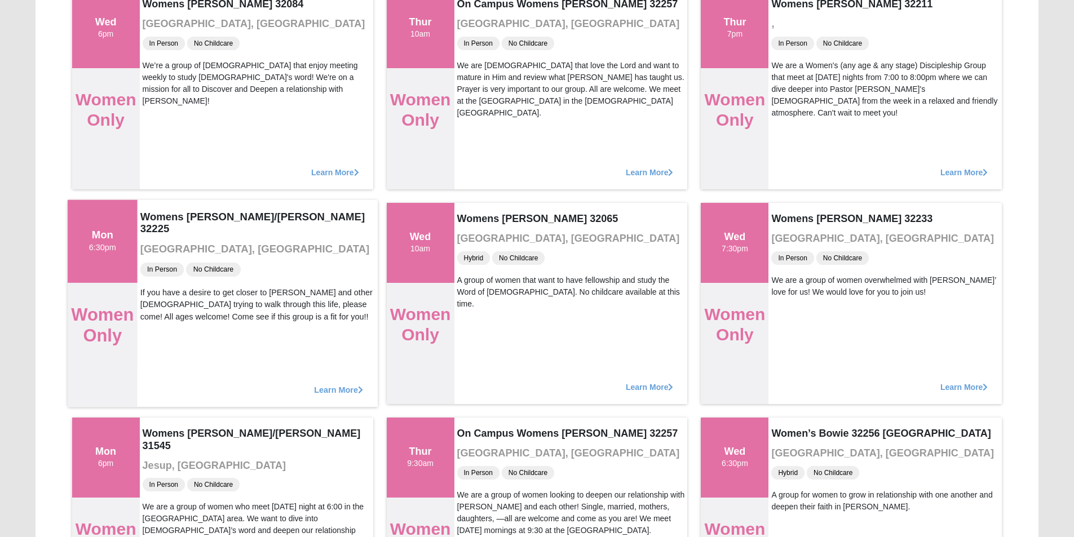
click at [328, 384] on span "Learn More" at bounding box center [338, 384] width 49 height 0
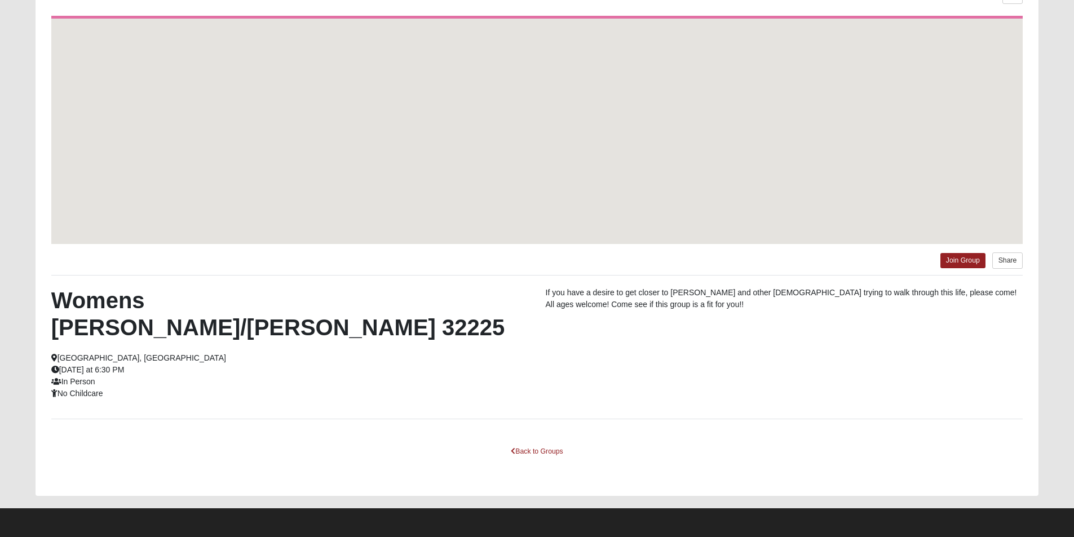
scroll to position [78, 0]
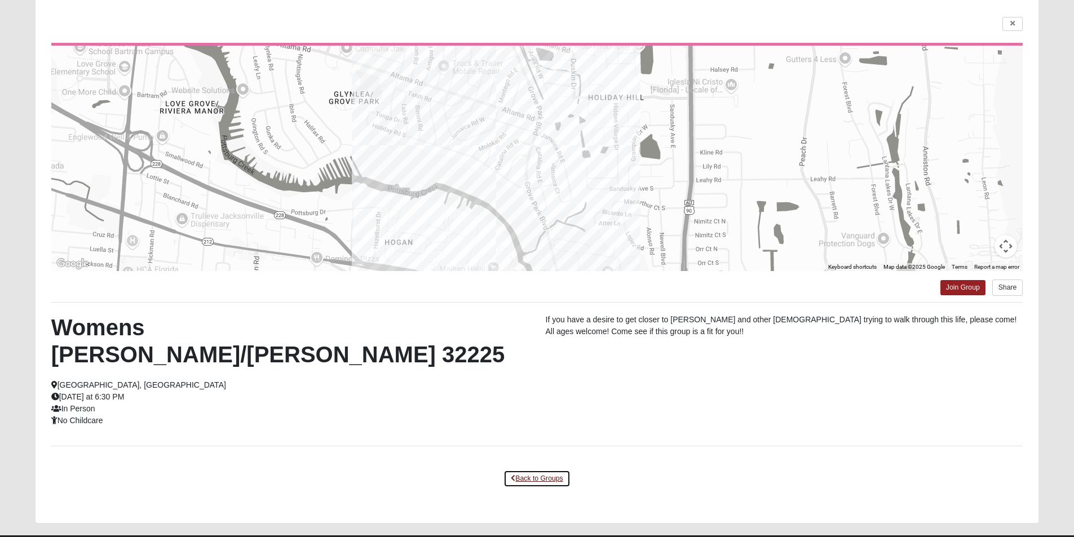
click at [533, 470] on link "Back to Groups" at bounding box center [537, 478] width 67 height 17
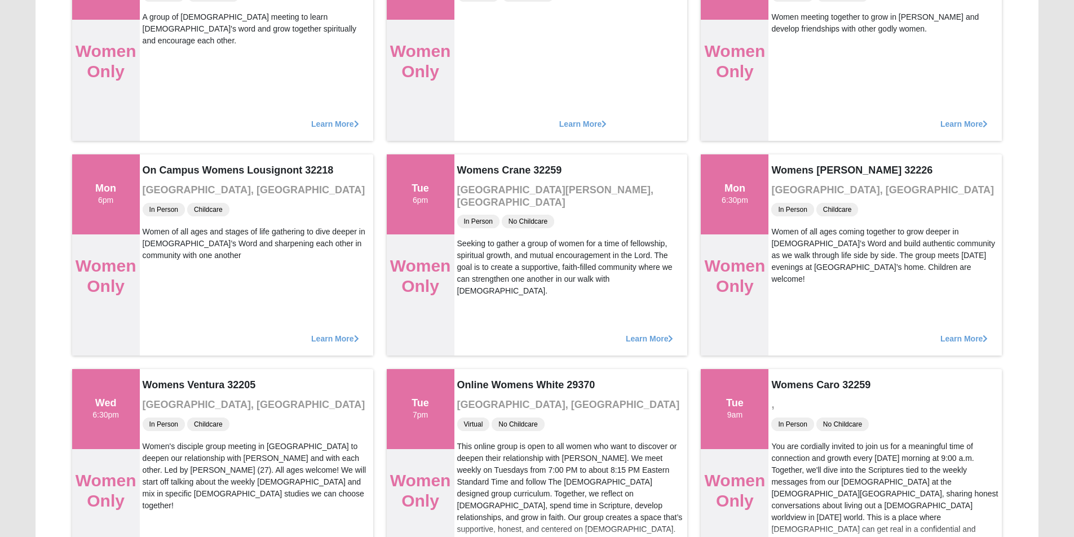
scroll to position [5358, 0]
